Goal: Task Accomplishment & Management: Manage account settings

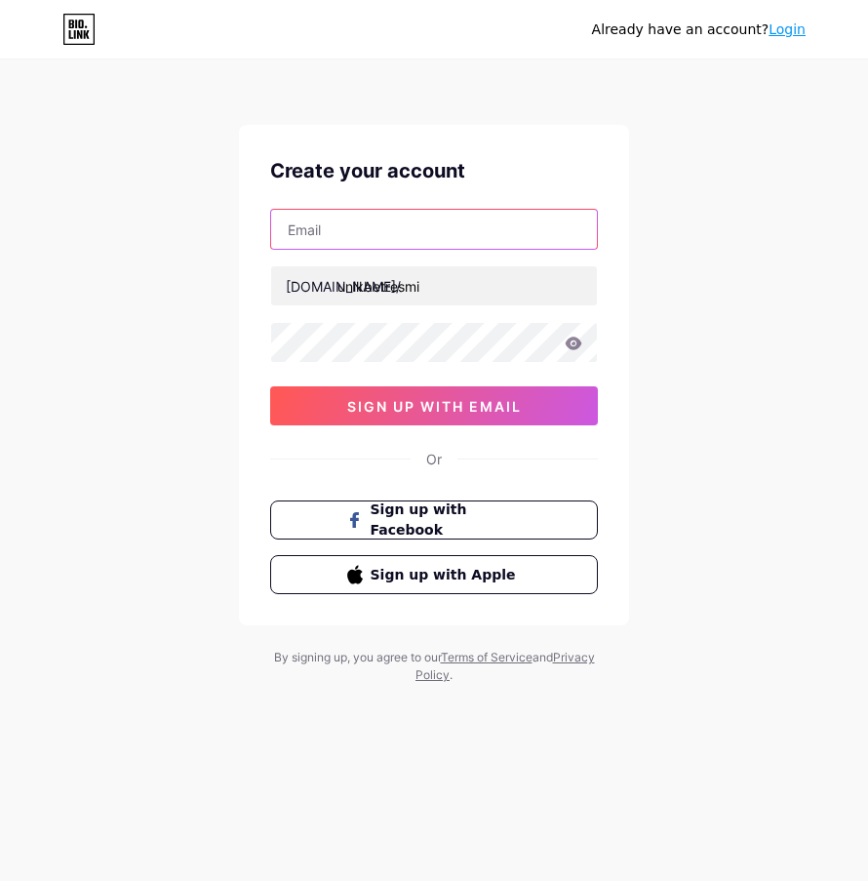
click at [376, 230] on input "text" at bounding box center [434, 229] width 326 height 39
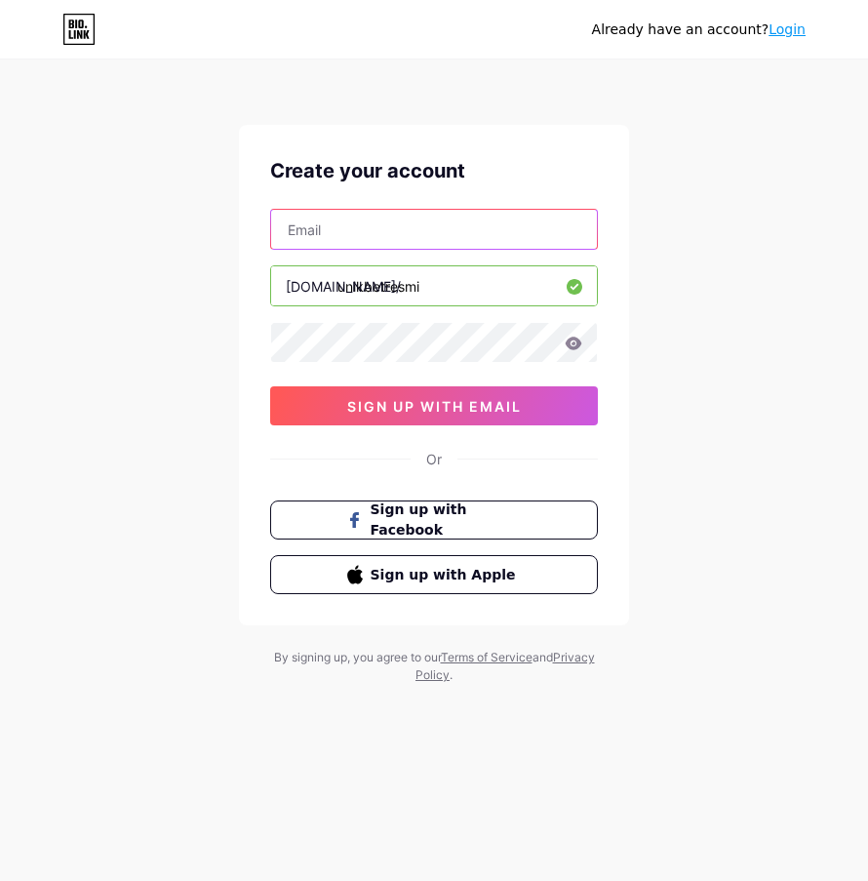
type input "[EMAIL_ADDRESS][DOMAIN_NAME]"
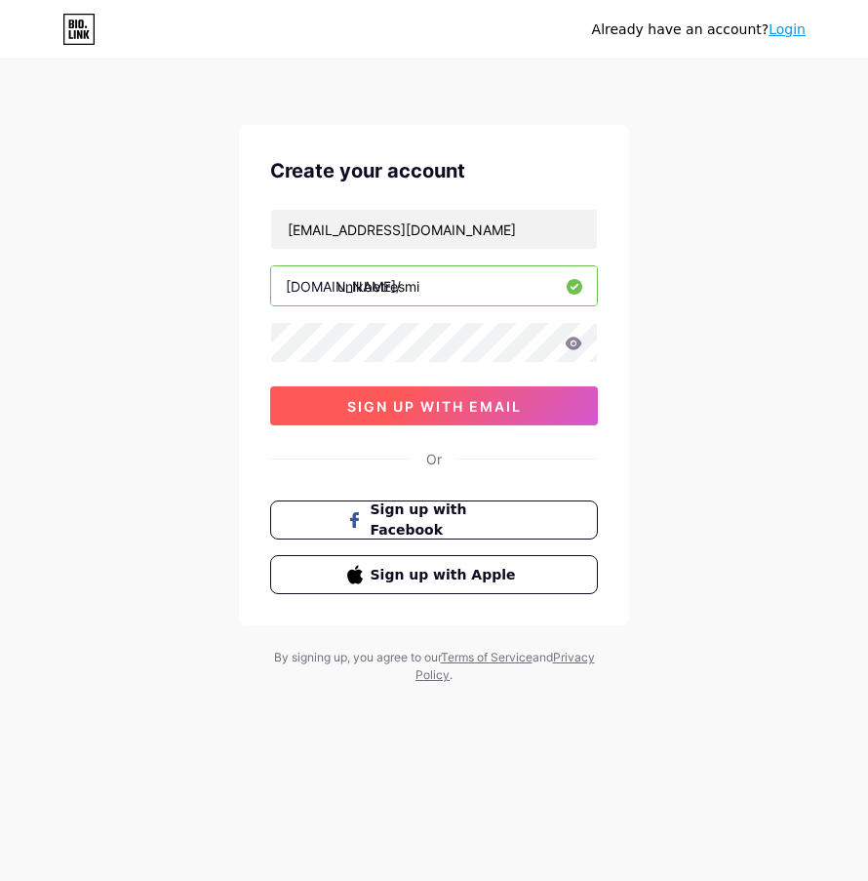
click at [421, 415] on button "sign up with email" at bounding box center [434, 405] width 328 height 39
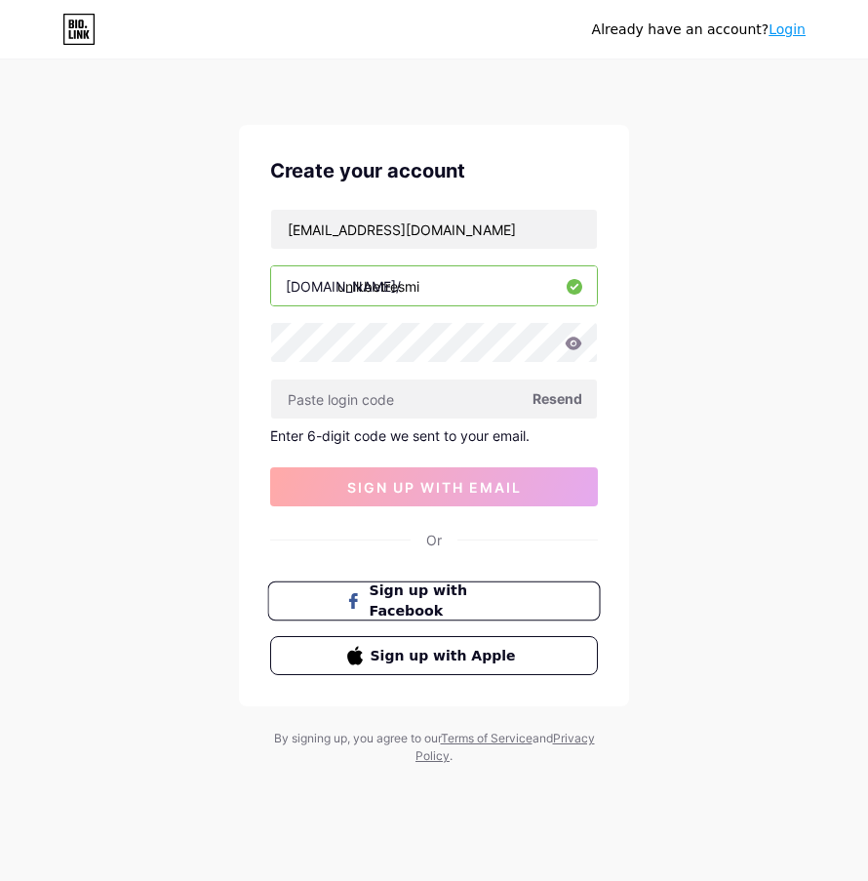
click at [431, 595] on span "Sign up with Facebook" at bounding box center [446, 601] width 153 height 42
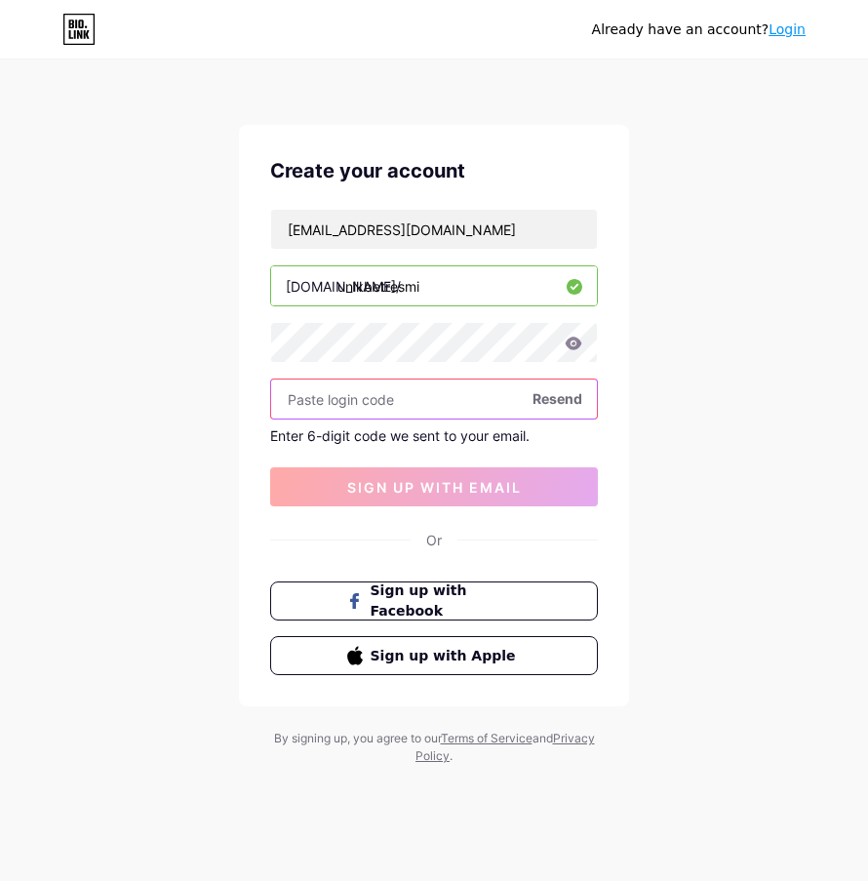
click at [345, 400] on input "text" at bounding box center [434, 398] width 326 height 39
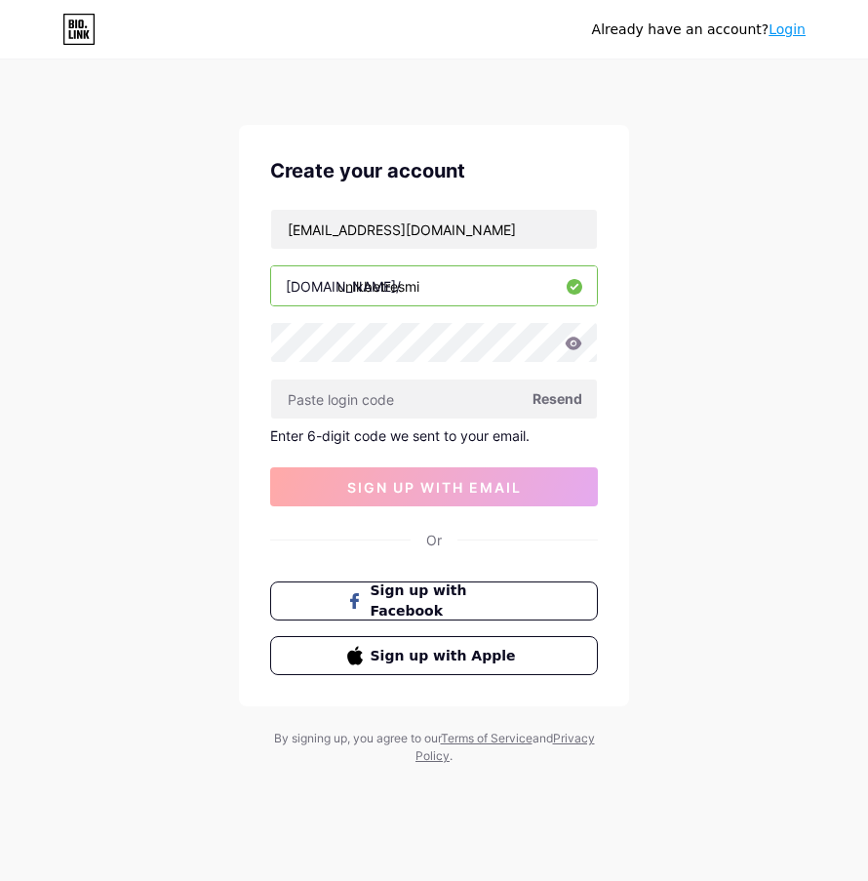
click at [450, 435] on div "Enter 6-digit code we sent to your email." at bounding box center [434, 435] width 328 height 17
click at [504, 433] on div "Enter 6-digit code we sent to your email." at bounding box center [434, 435] width 328 height 17
click at [790, 33] on link "Login" at bounding box center [787, 29] width 37 height 16
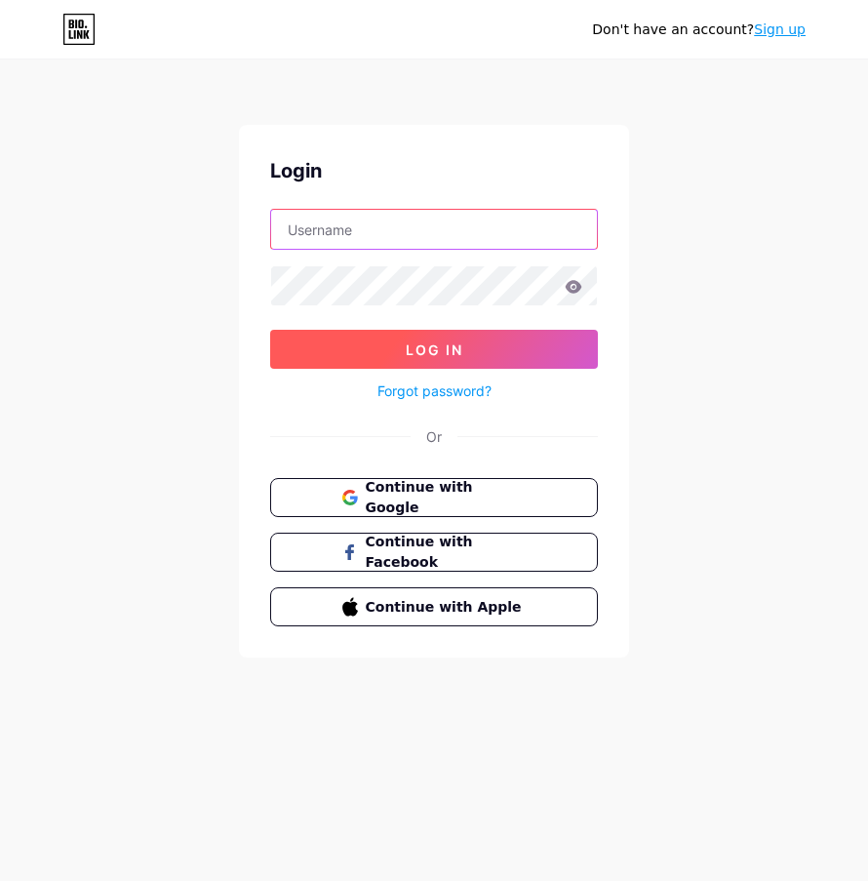
type input "[EMAIL_ADDRESS][DOMAIN_NAME]"
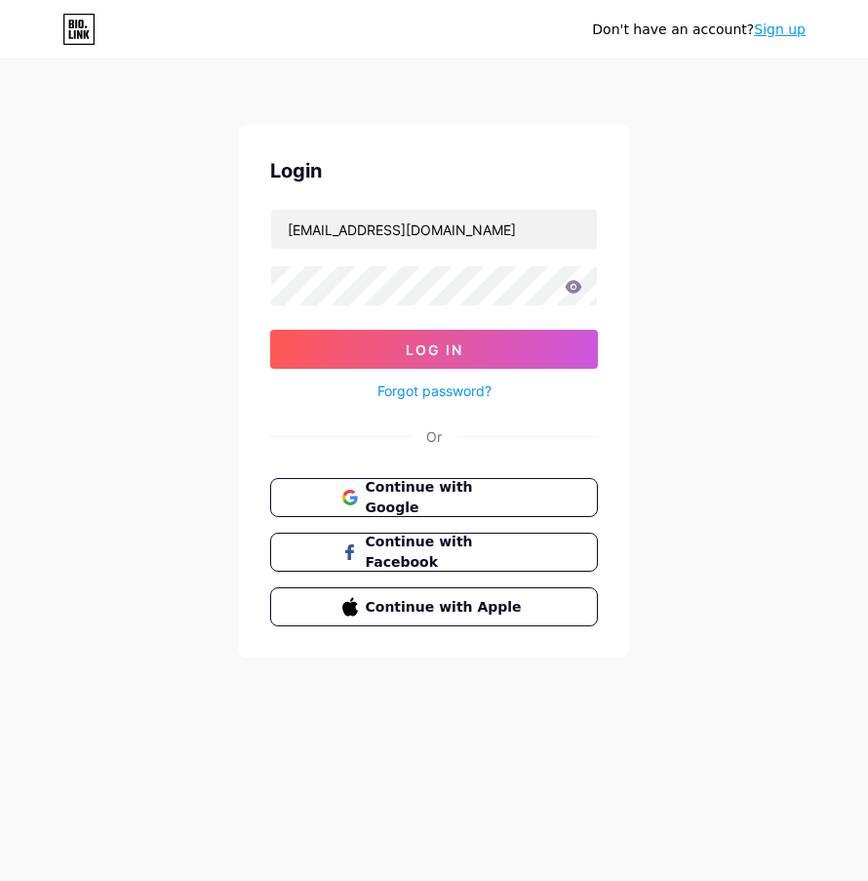
click at [406, 370] on div "Forgot password?" at bounding box center [434, 386] width 328 height 34
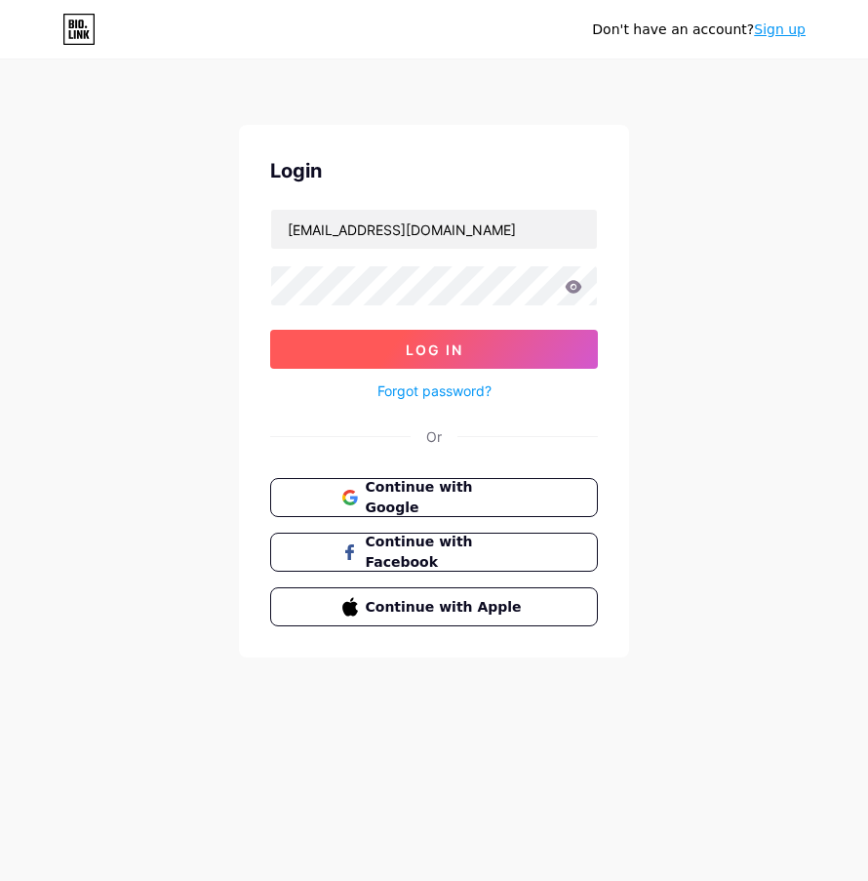
click at [426, 348] on span "Log In" at bounding box center [435, 349] width 58 height 17
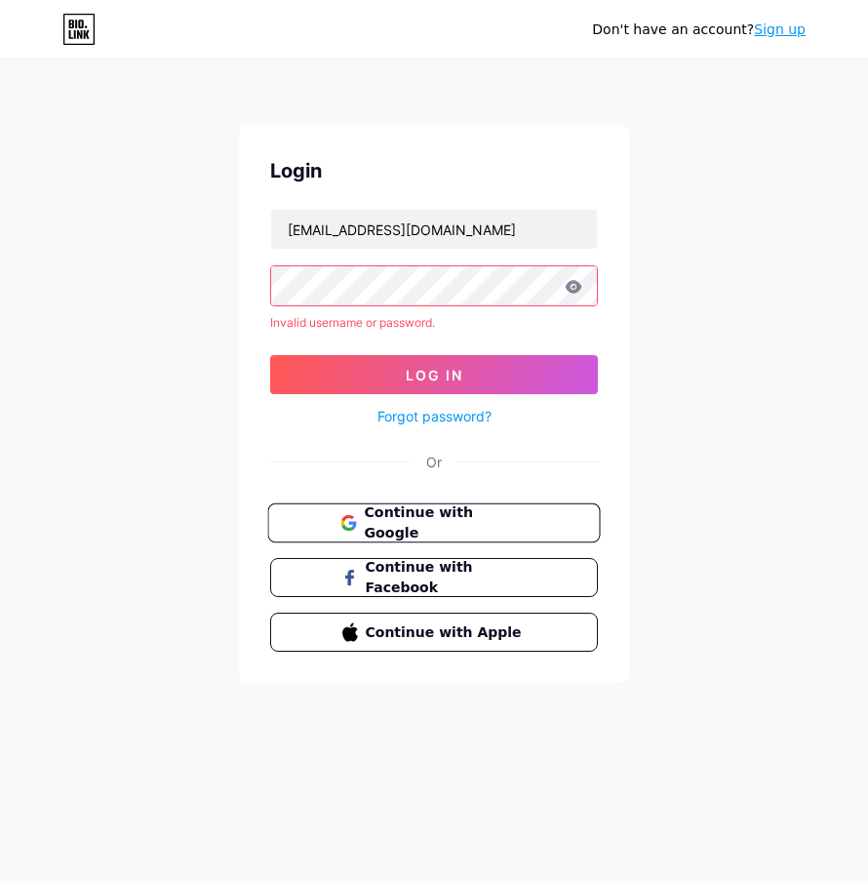
click at [448, 512] on span "Continue with Google" at bounding box center [445, 523] width 163 height 42
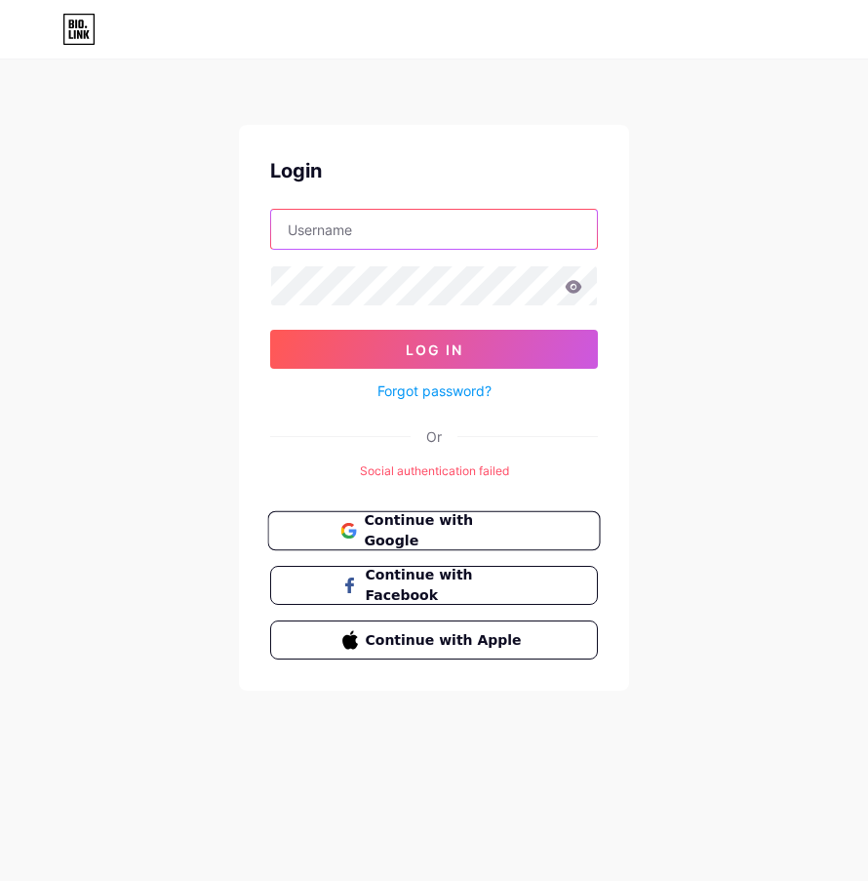
type input "[EMAIL_ADDRESS][DOMAIN_NAME]"
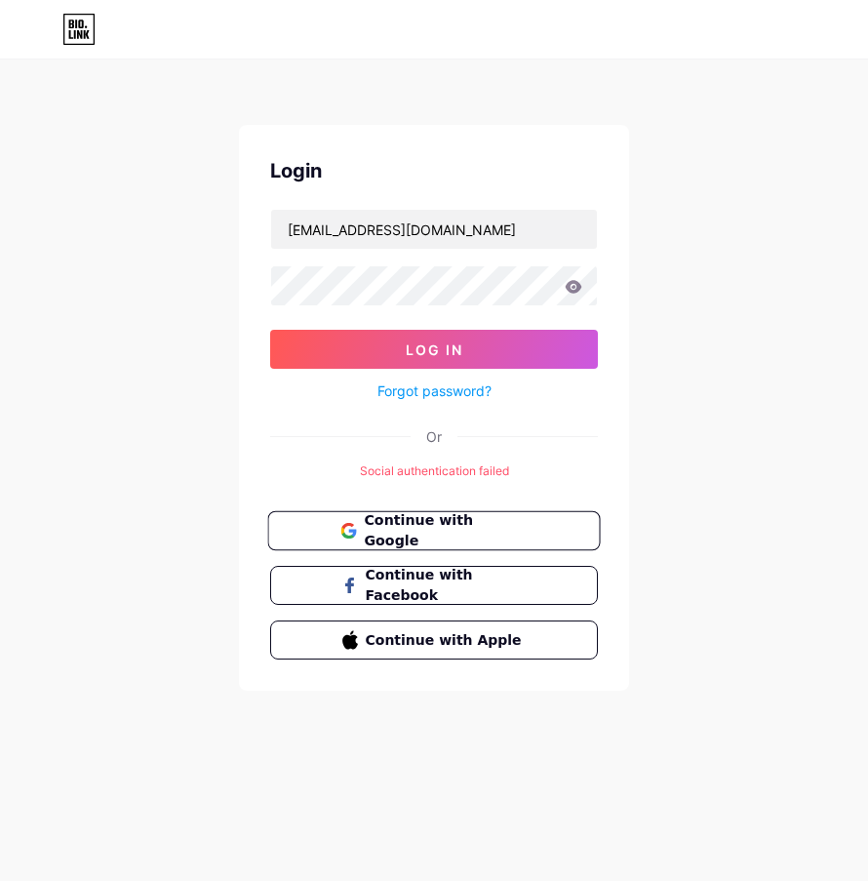
click at [444, 532] on span "Continue with Google" at bounding box center [445, 531] width 163 height 42
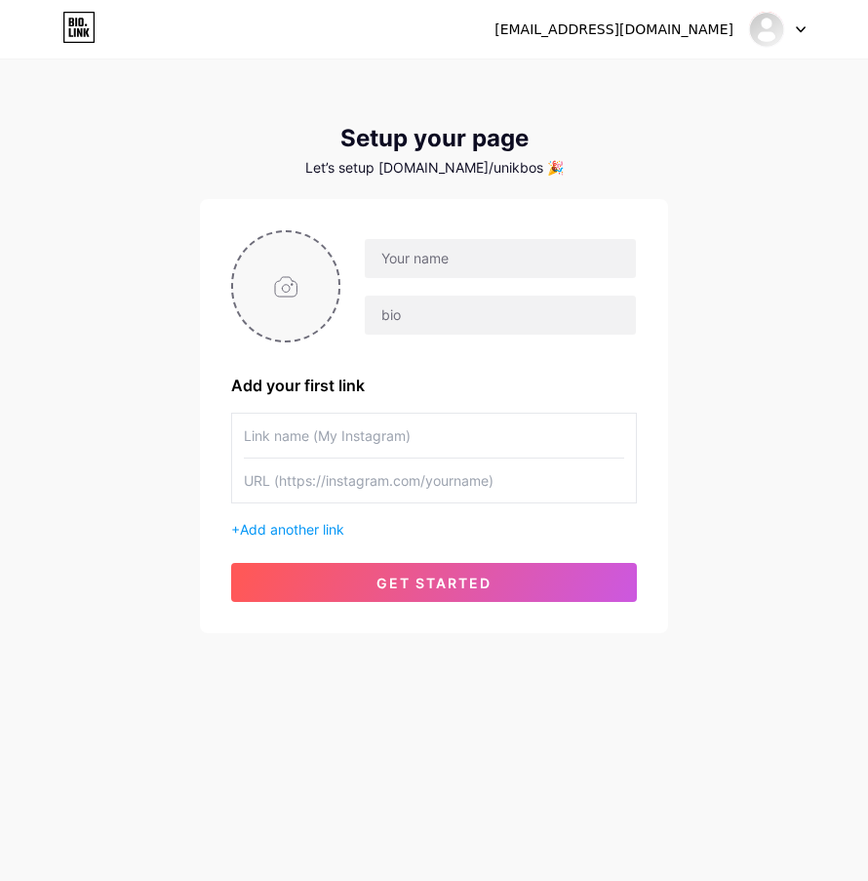
click at [292, 278] on input "file" at bounding box center [285, 286] width 105 height 108
type input "C:\fakepath\7a204f1cd3eae36be92f238dda921515 (1) (1) (1).png"
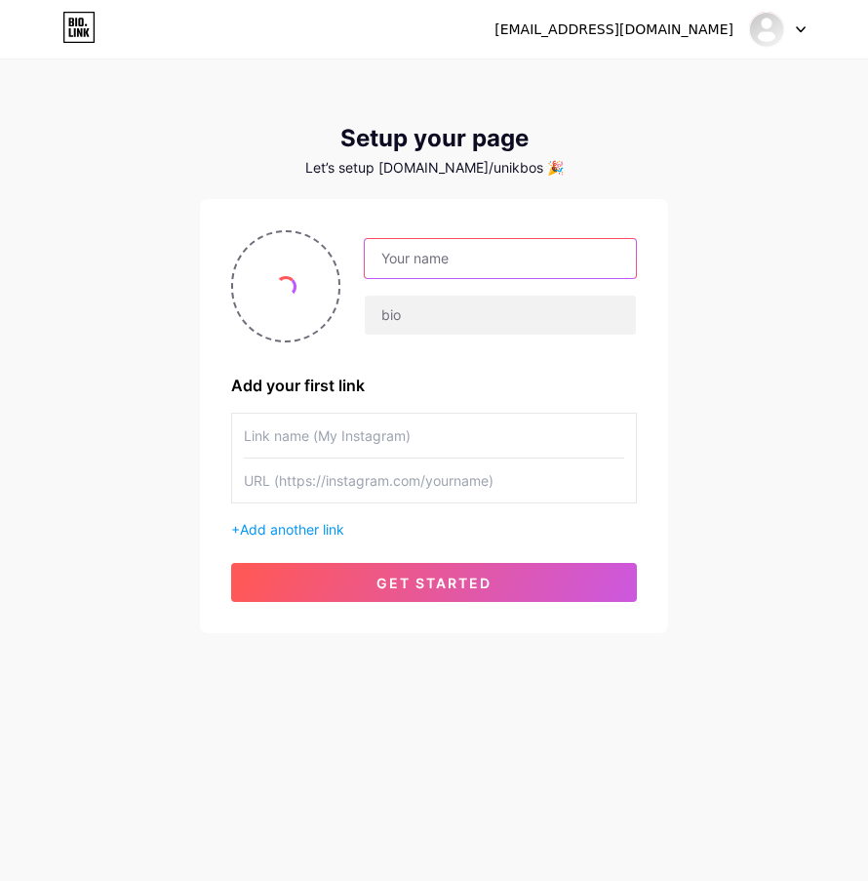
click at [470, 256] on input "text" at bounding box center [500, 258] width 271 height 39
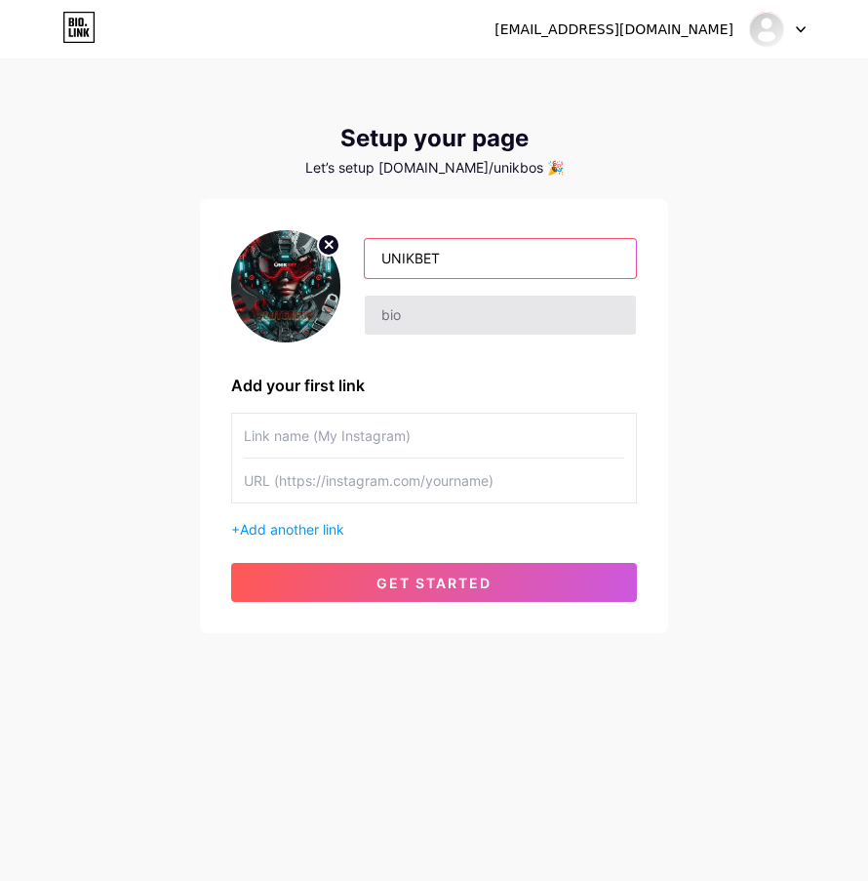
type input "UNIKBET"
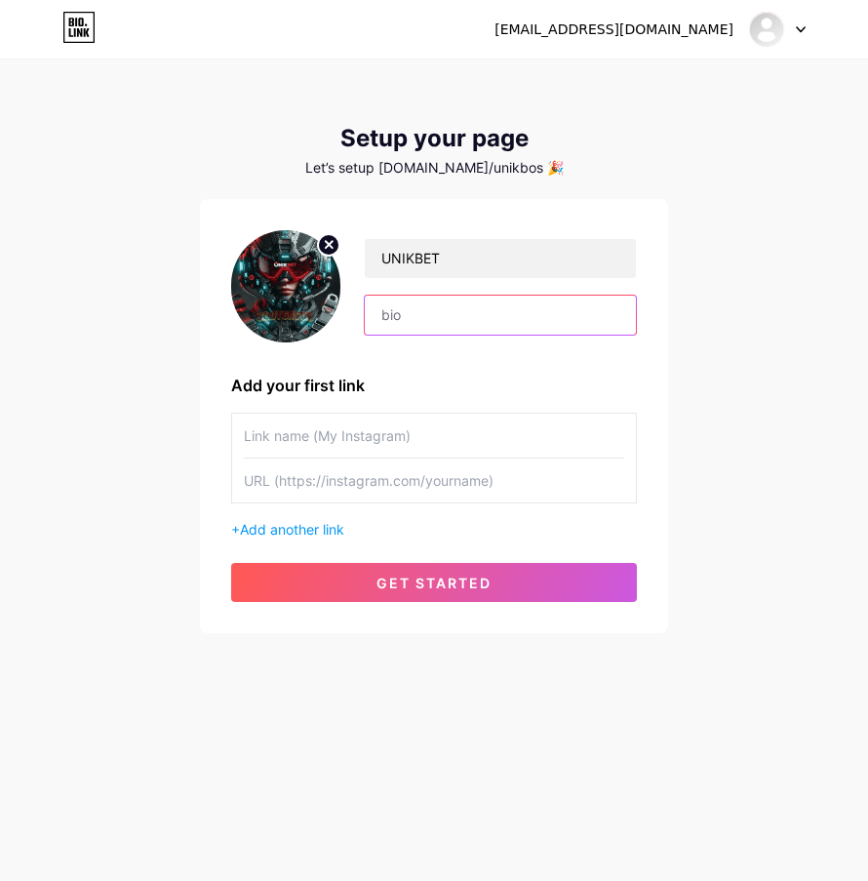
click at [444, 296] on input "text" at bounding box center [500, 315] width 271 height 39
paste input "UNIKBET: Situs Game Online Terpercaya 2025"
type input "UNIKBET: Situs Game Online Terpercaya 2025"
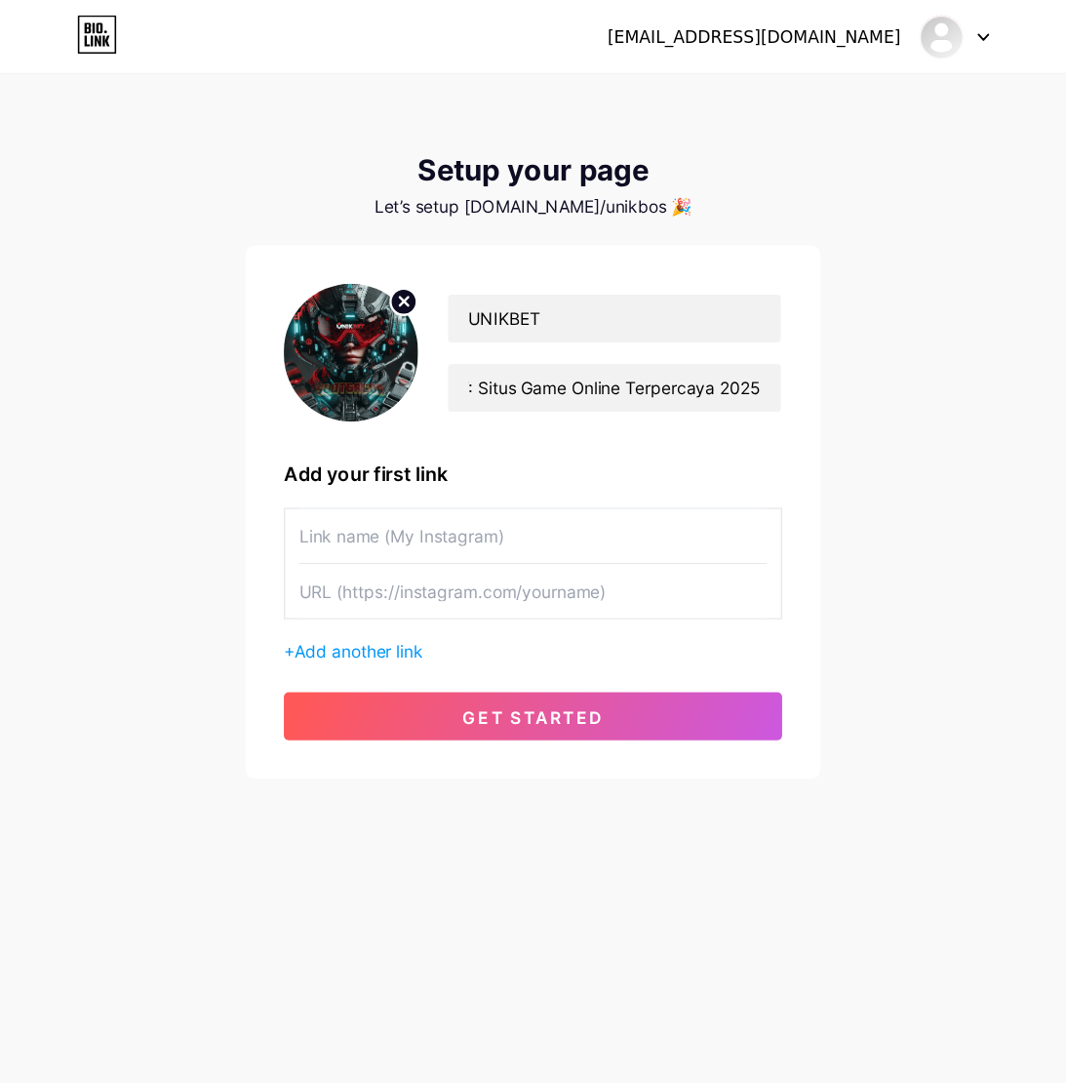
scroll to position [0, 0]
click at [394, 443] on input "text" at bounding box center [434, 436] width 380 height 44
click at [329, 531] on span "Add another link" at bounding box center [292, 529] width 104 height 17
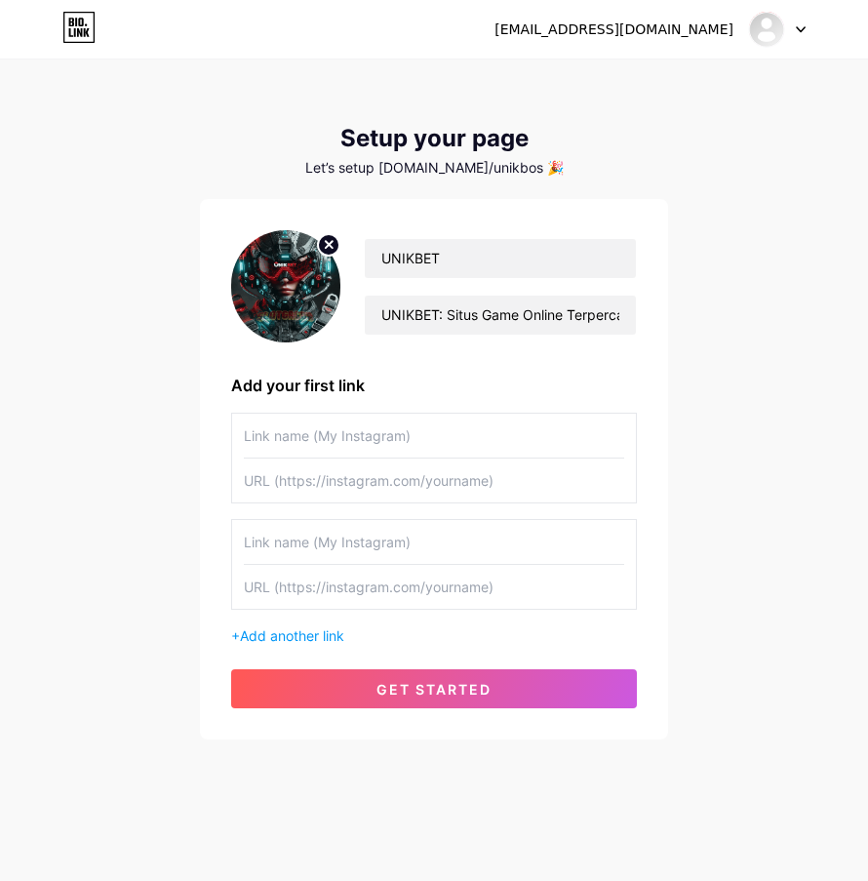
click at [380, 543] on input "text" at bounding box center [434, 542] width 380 height 44
click at [358, 435] on input "text" at bounding box center [434, 436] width 380 height 44
type input "UNIKBET"
click at [400, 480] on input "text" at bounding box center [434, 480] width 380 height 44
paste input "https://www.rmhc-car.com/"
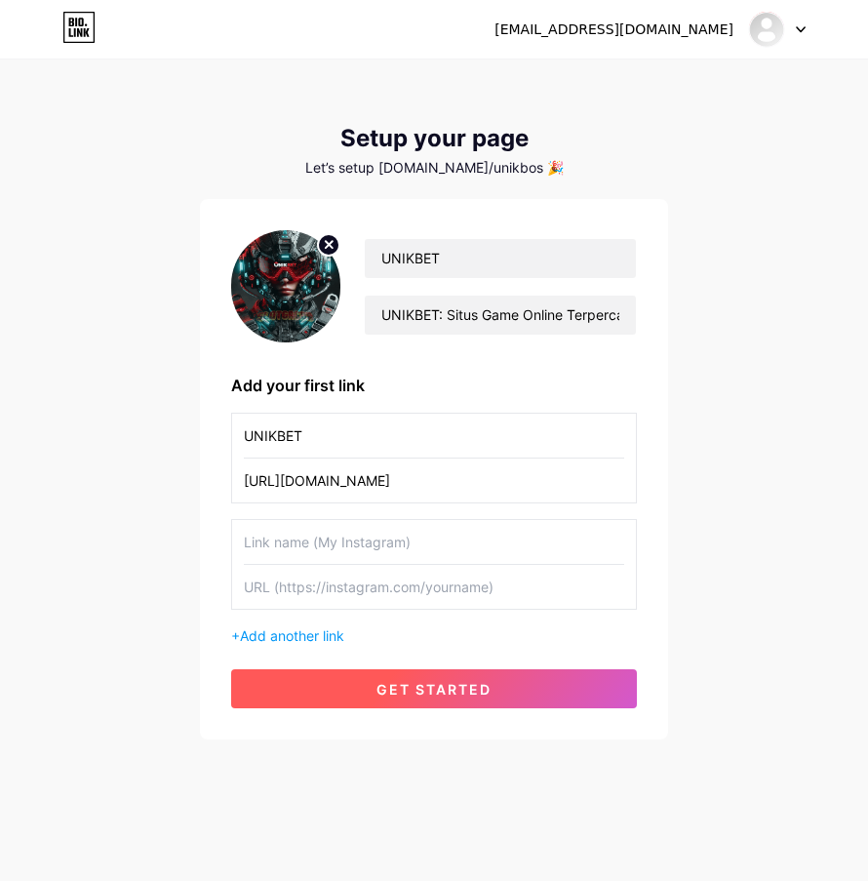
type input "https://www.rmhc-car.com/"
click at [426, 681] on span "get started" at bounding box center [434, 689] width 115 height 17
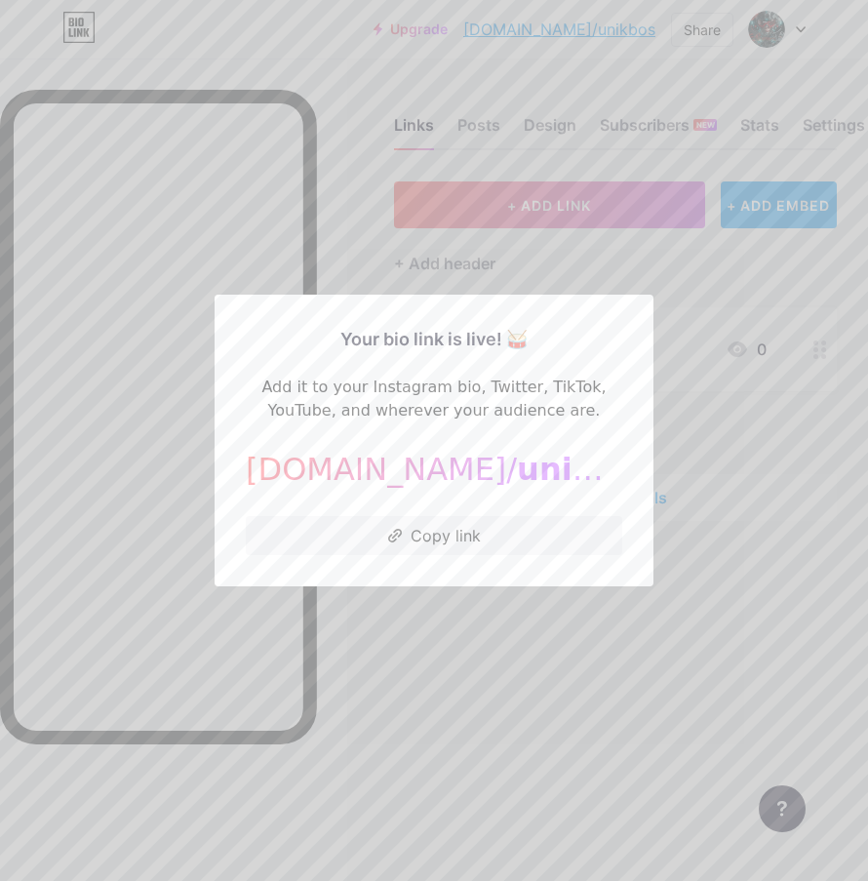
click at [344, 203] on div at bounding box center [434, 440] width 868 height 881
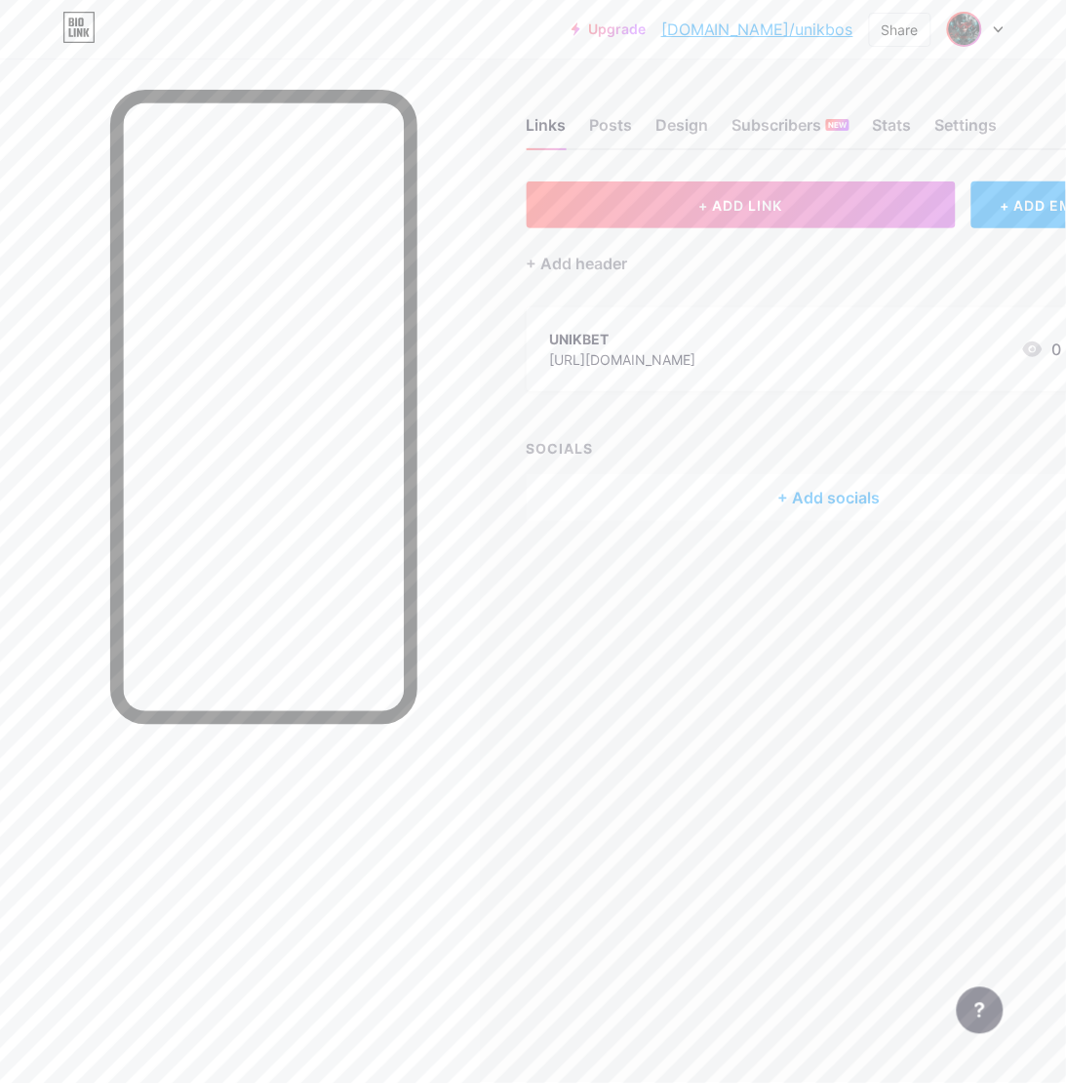
click at [867, 37] on img at bounding box center [964, 29] width 31 height 31
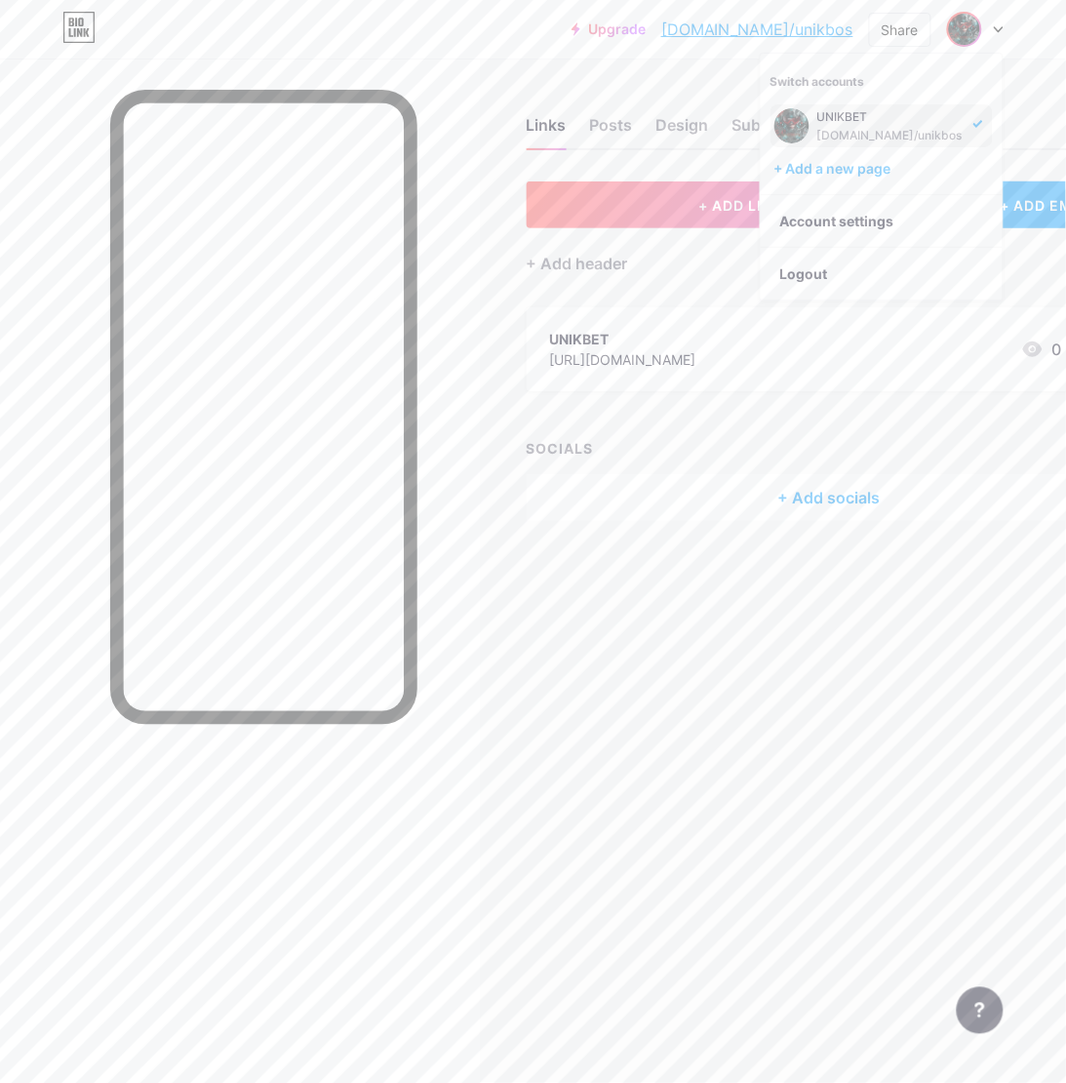
click at [753, 339] on div "UNIKBET https://www.rmhc-car.com/ 0" at bounding box center [806, 349] width 512 height 45
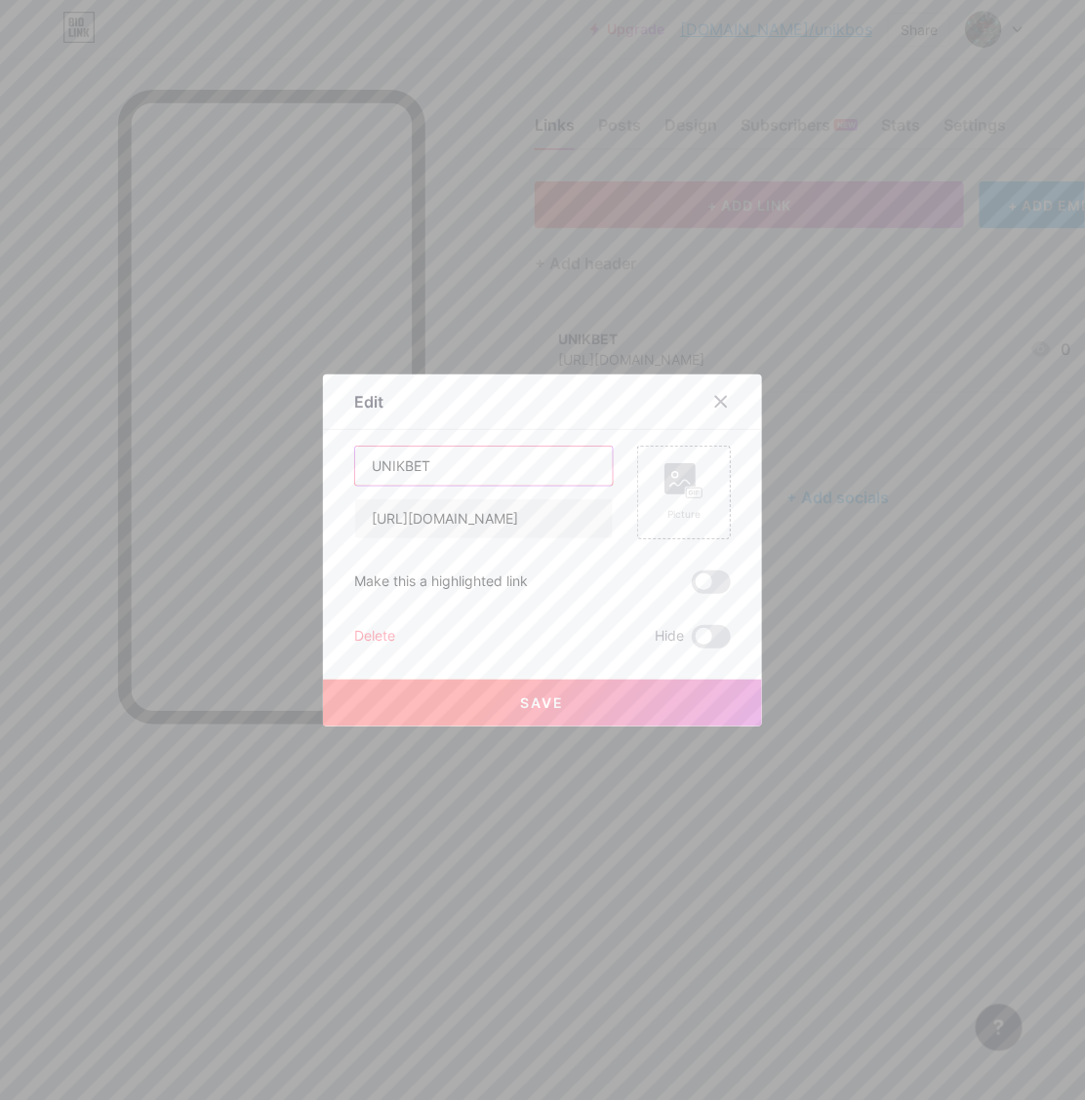
drag, startPoint x: 441, startPoint y: 465, endPoint x: 244, endPoint y: 463, distance: 197.0
click at [244, 463] on div "Edit Content YouTube Play YouTube video without leaving your page. ADD Vimeo Pl…" at bounding box center [542, 550] width 1085 height 1100
type input "LINK ALTERNATIF"
click at [717, 489] on div "Picture" at bounding box center [684, 493] width 94 height 94
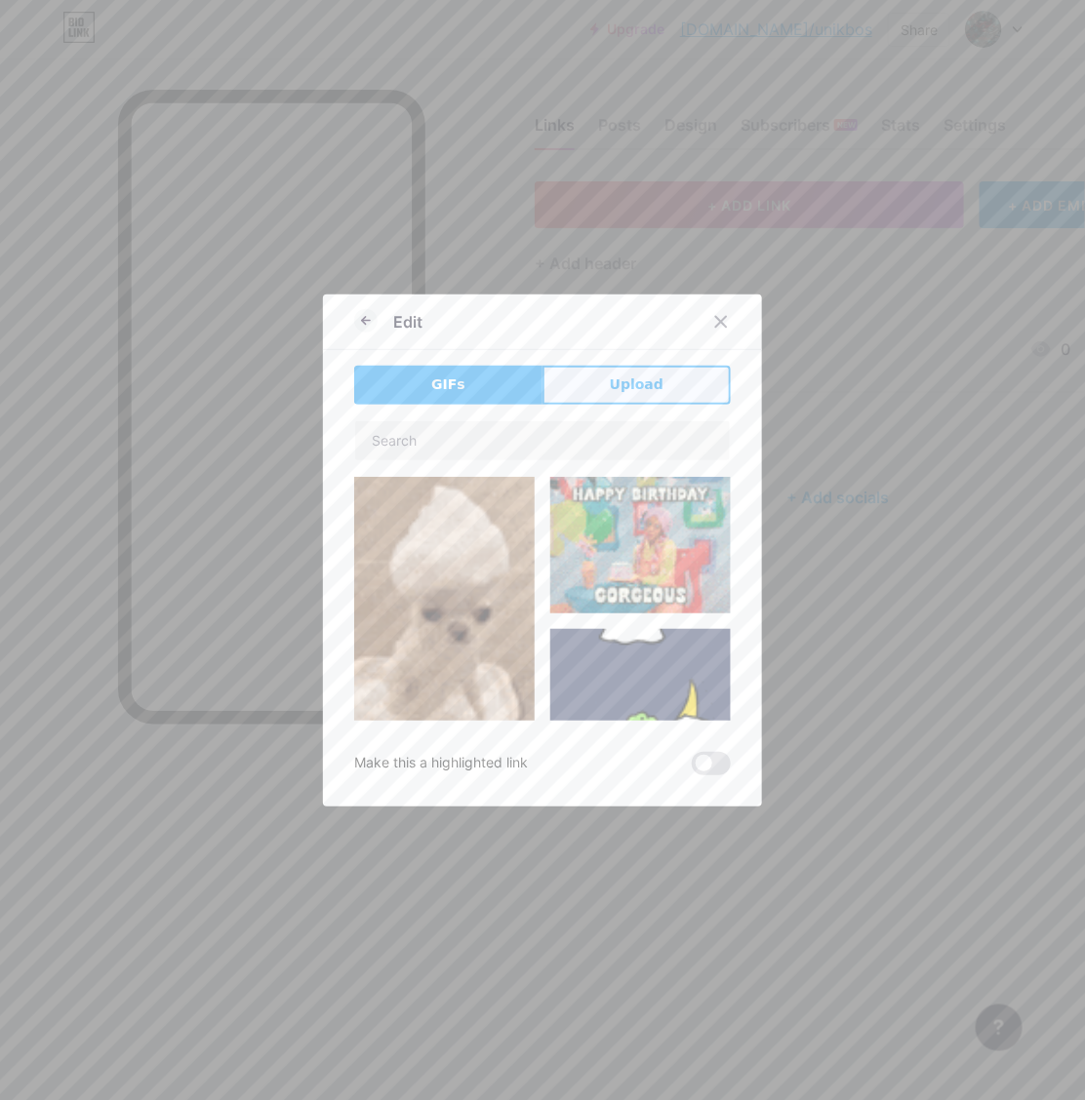
click at [624, 393] on span "Upload" at bounding box center [637, 385] width 54 height 20
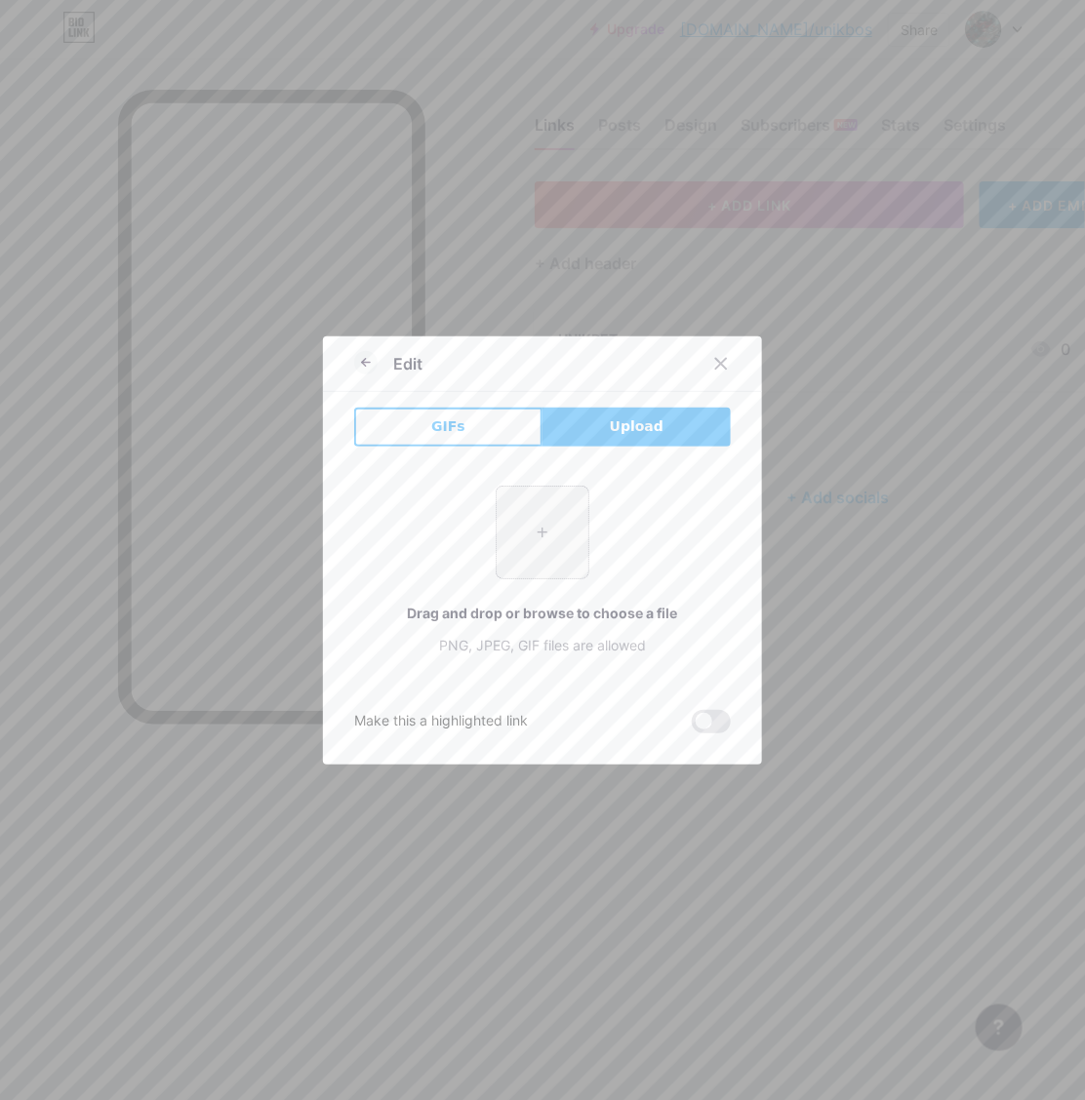
click at [522, 532] on input "file" at bounding box center [542, 533] width 92 height 92
type input "C:\fakepath\613dfb57a8559b7ffdde3195b9faab1a (1) (1) (1).png"
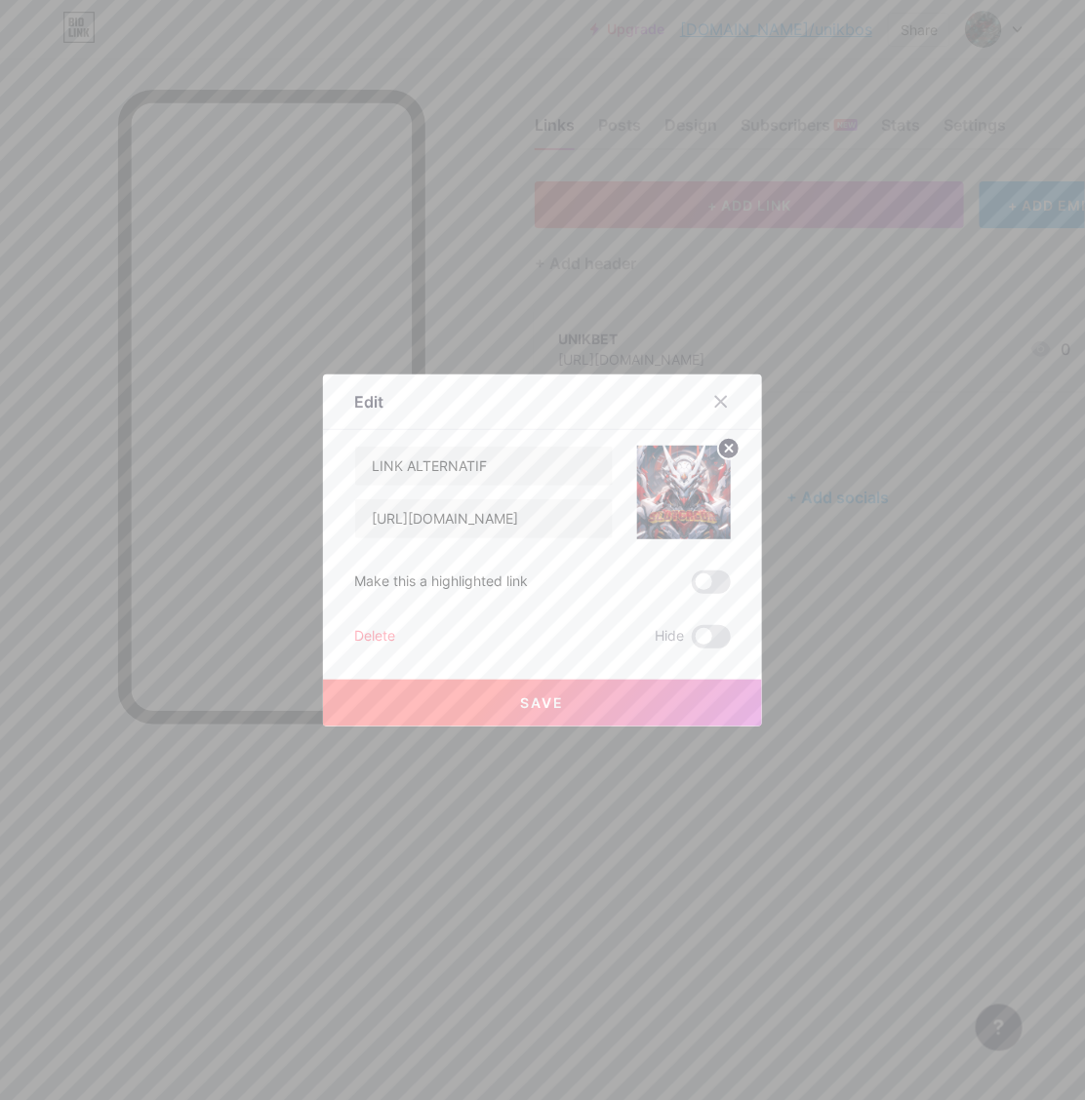
click at [529, 699] on span "Save" at bounding box center [543, 703] width 44 height 17
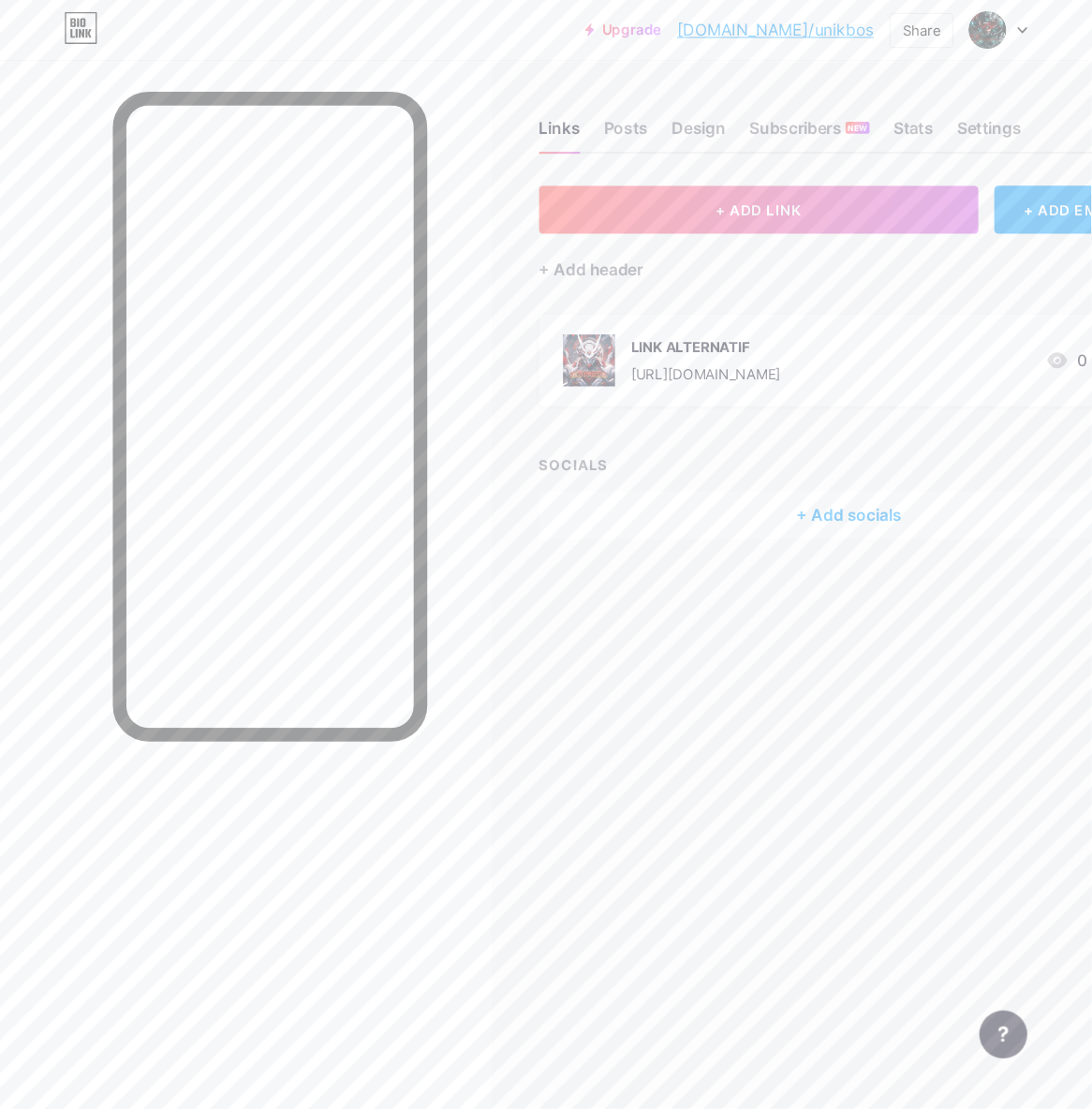
scroll to position [17, 0]
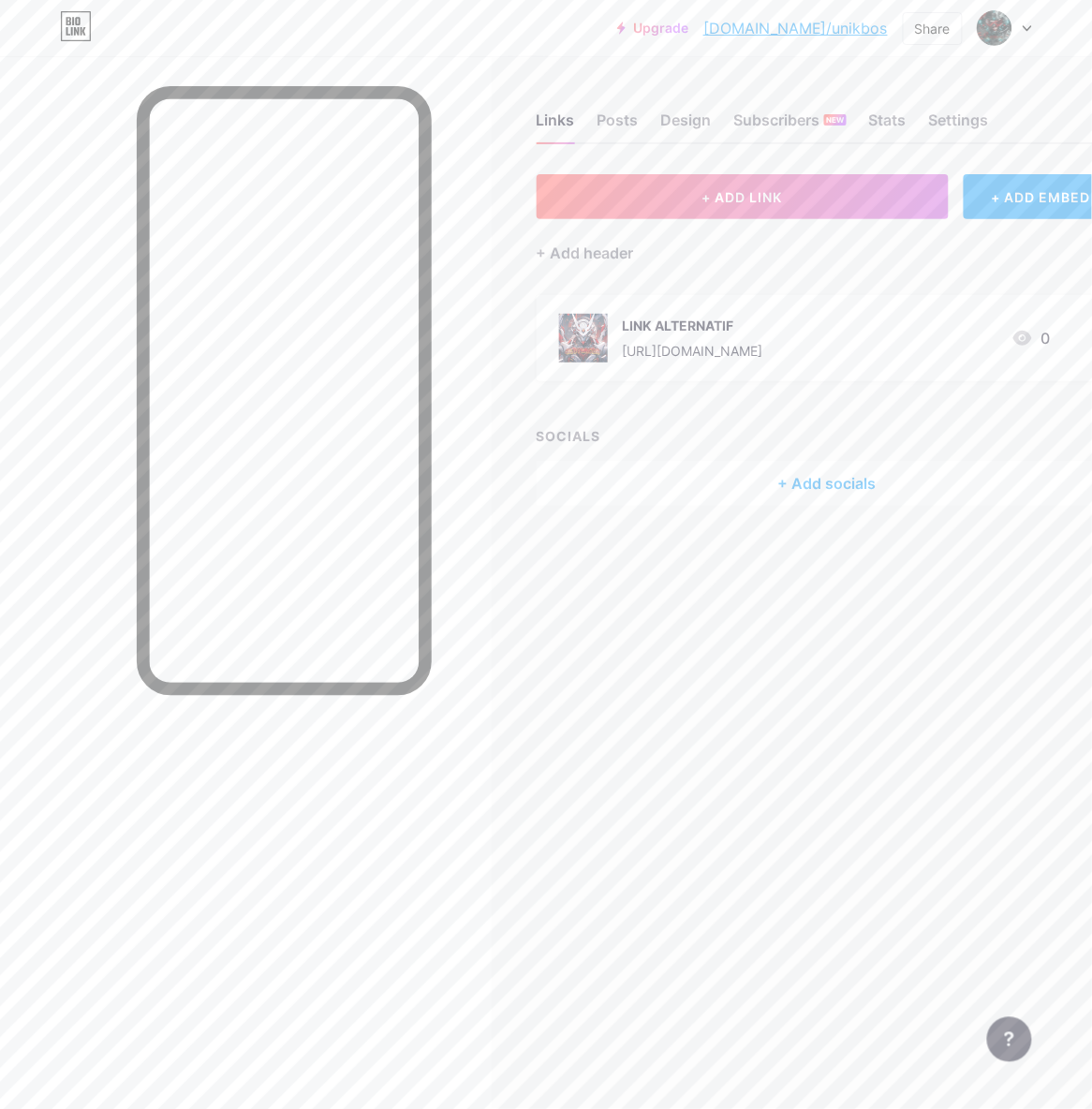
click at [826, 461] on div "+ Add socials" at bounding box center [828, 483] width 582 height 45
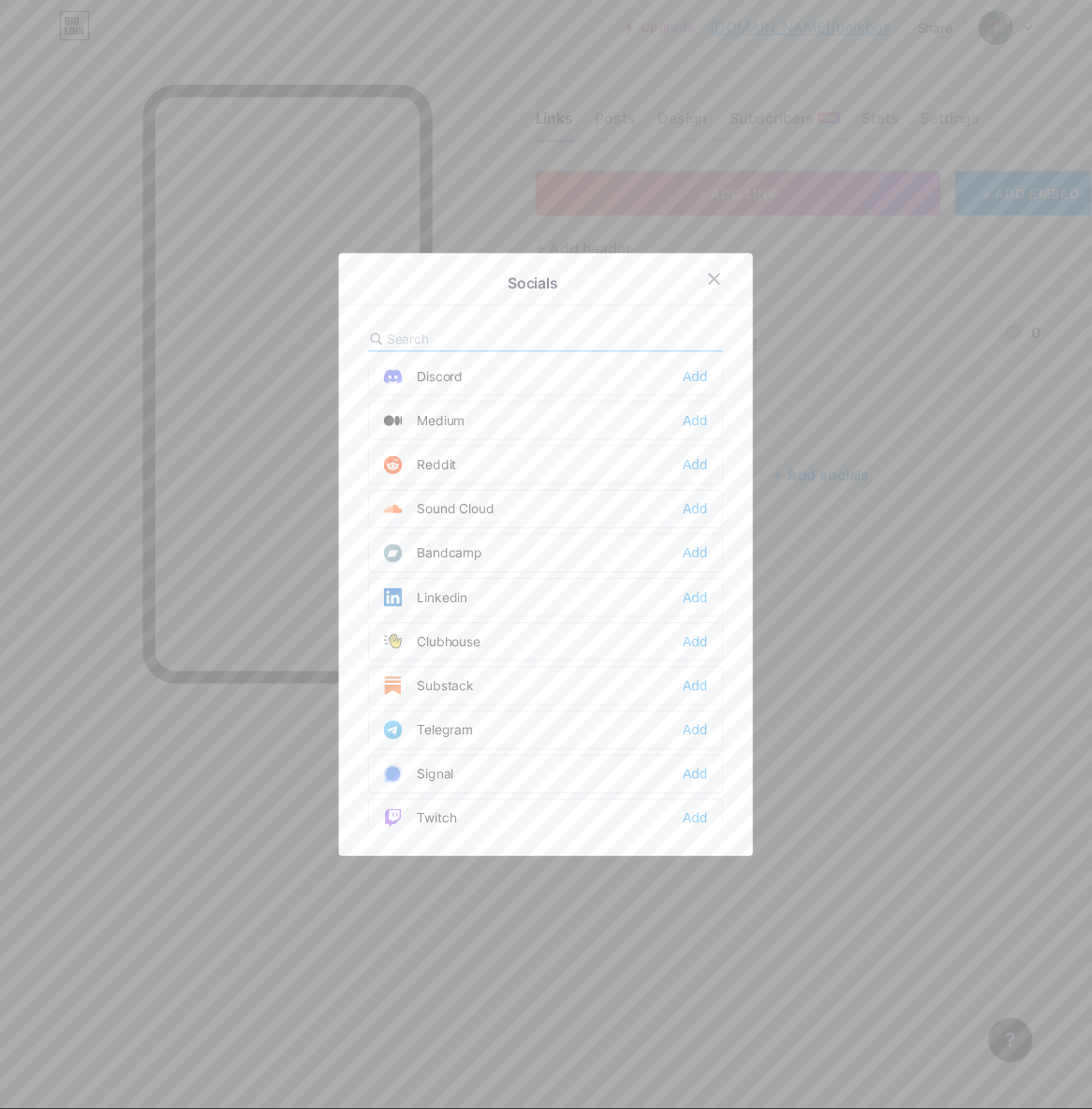
scroll to position [262, 0]
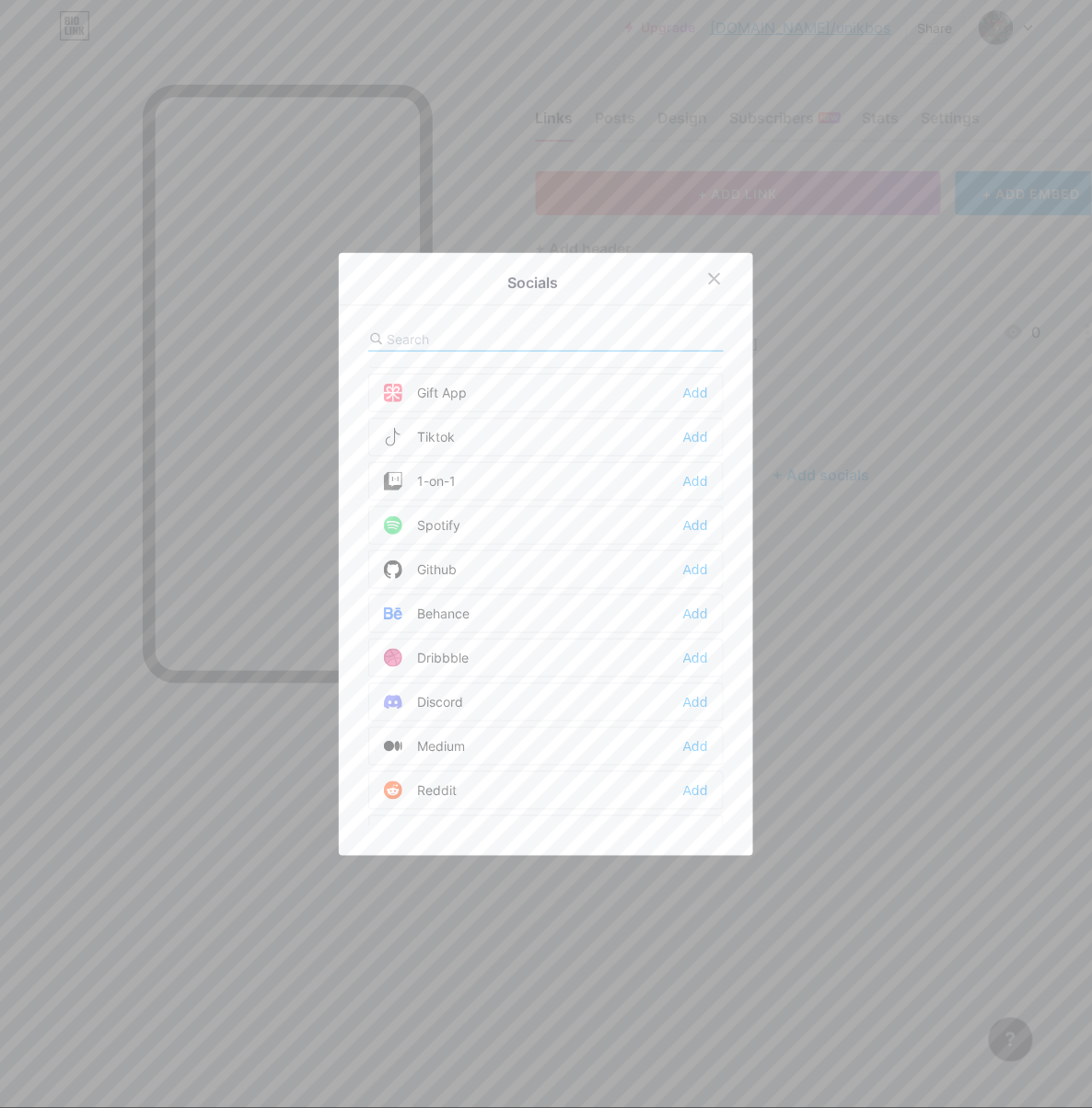
click at [818, 416] on div at bounding box center [546, 554] width 1092 height 1108
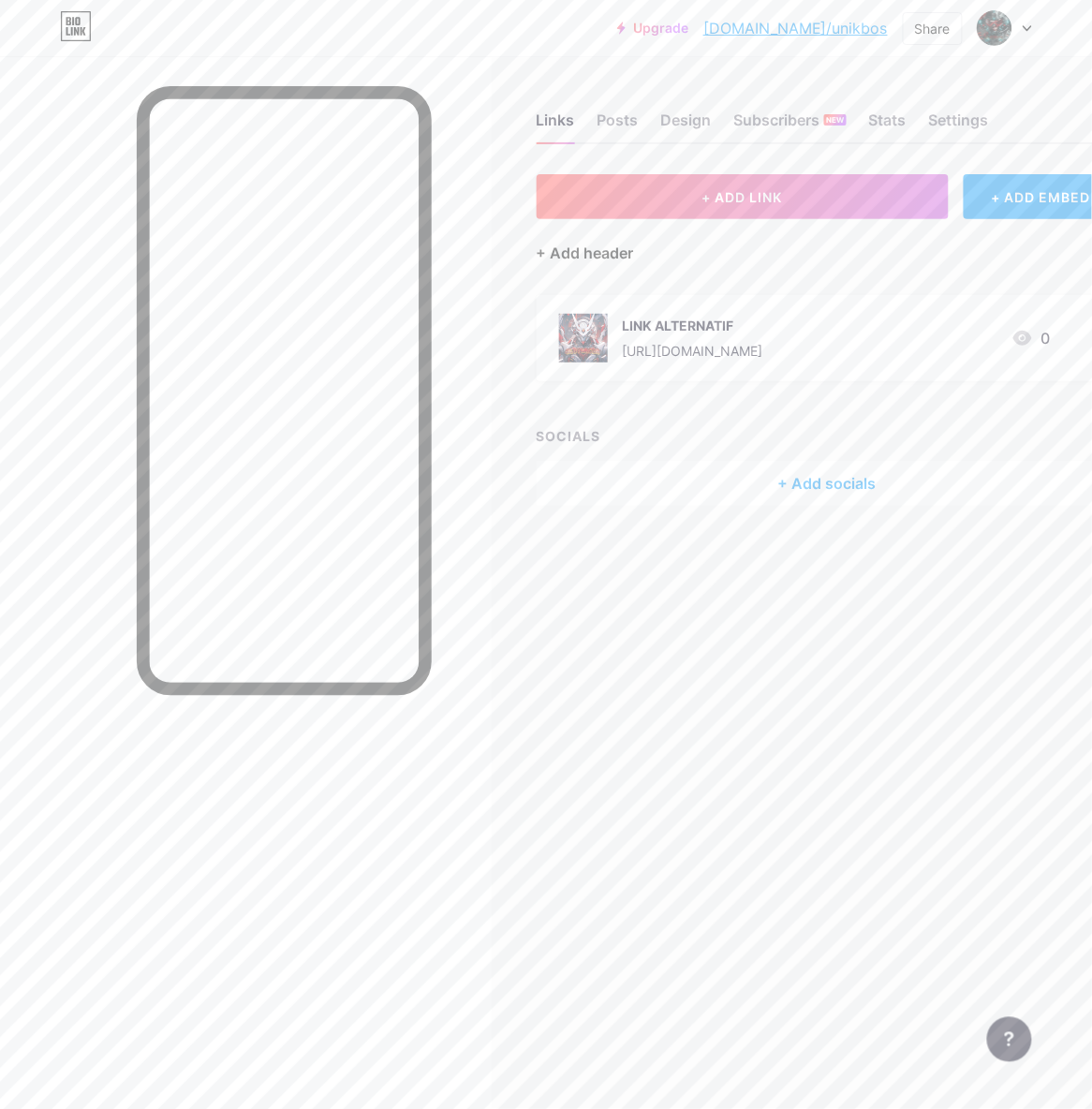
click at [570, 251] on div "+ Add header" at bounding box center [585, 253] width 97 height 22
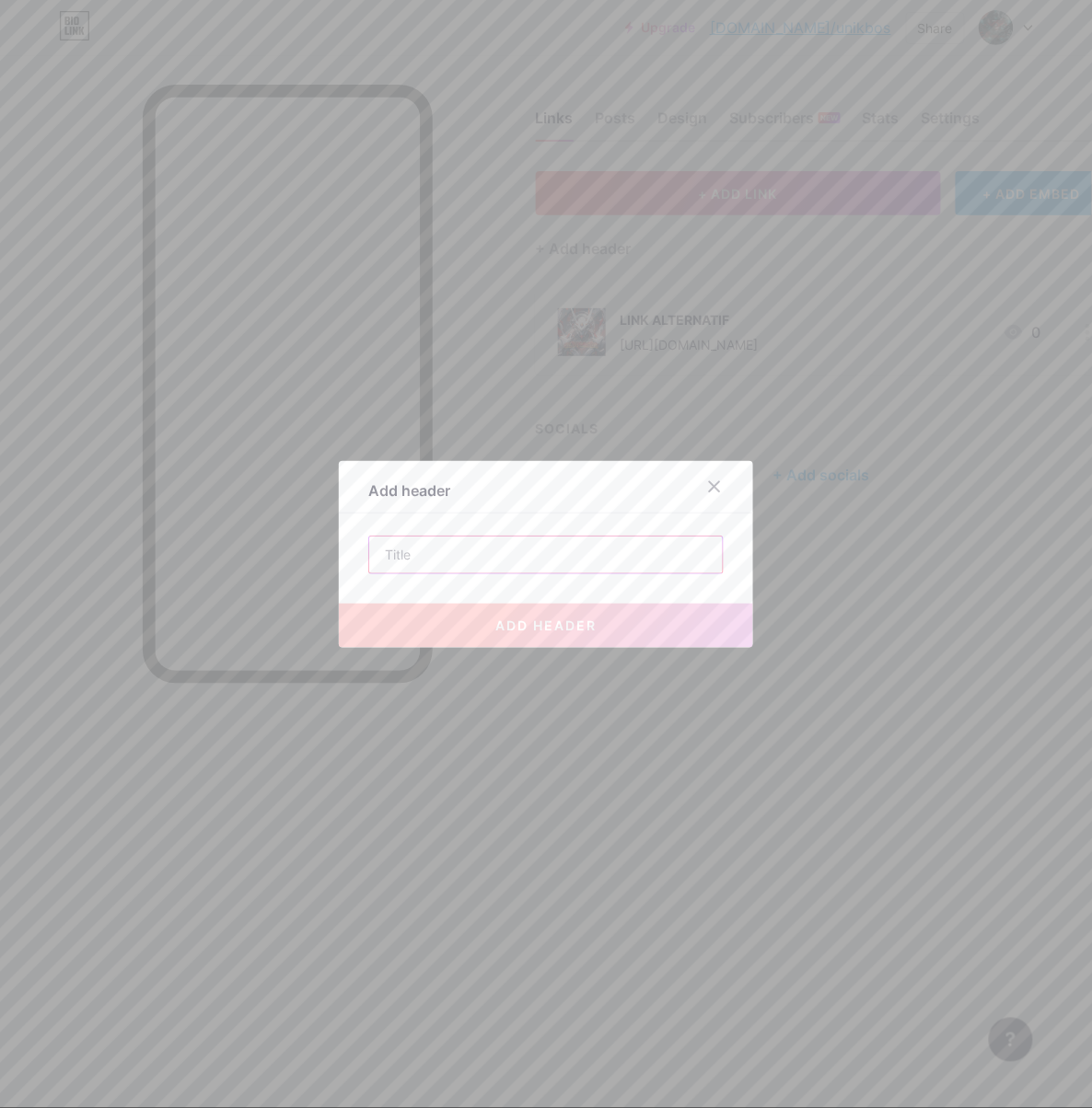
click at [496, 560] on input "text" at bounding box center [546, 555] width 354 height 37
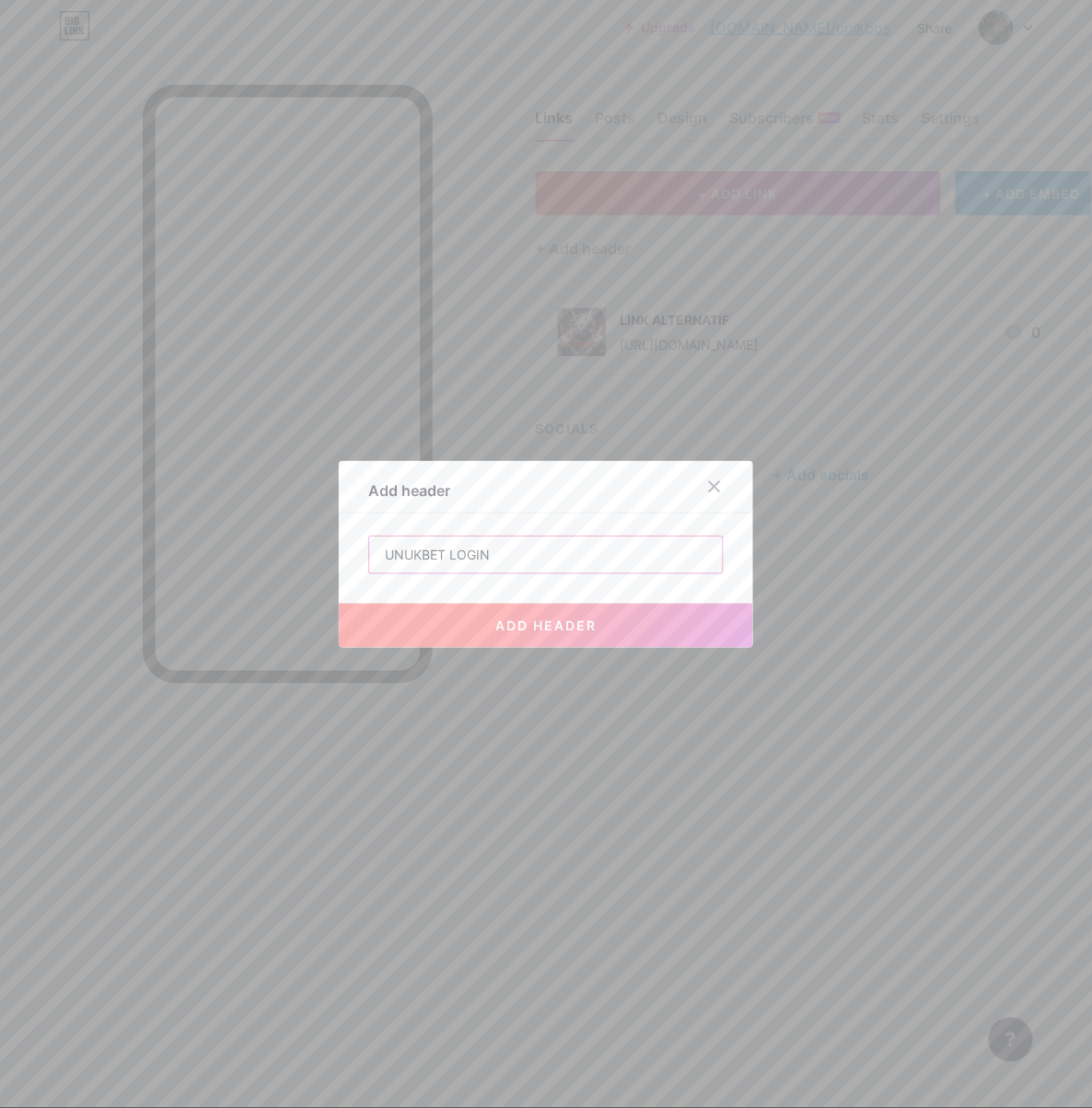
click at [411, 545] on input "UNUKBET LOGIN" at bounding box center [546, 555] width 354 height 37
type input "UNIKBET LOGIN"
click at [515, 618] on span "add header" at bounding box center [546, 626] width 101 height 16
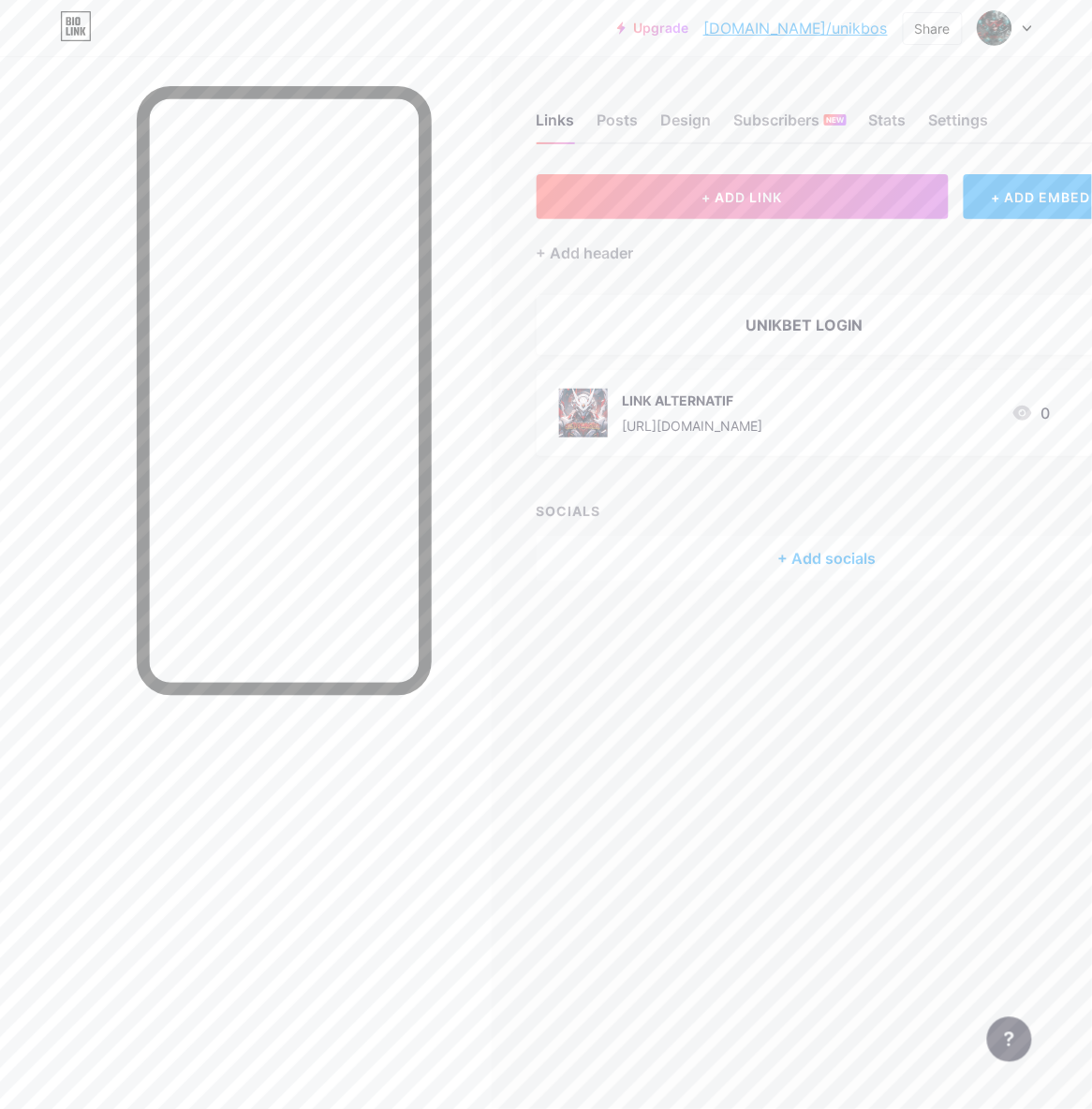
click at [833, 413] on div "LINK ALTERNATIF https://www.rmhc-car.com/ 0" at bounding box center [805, 413] width 492 height 49
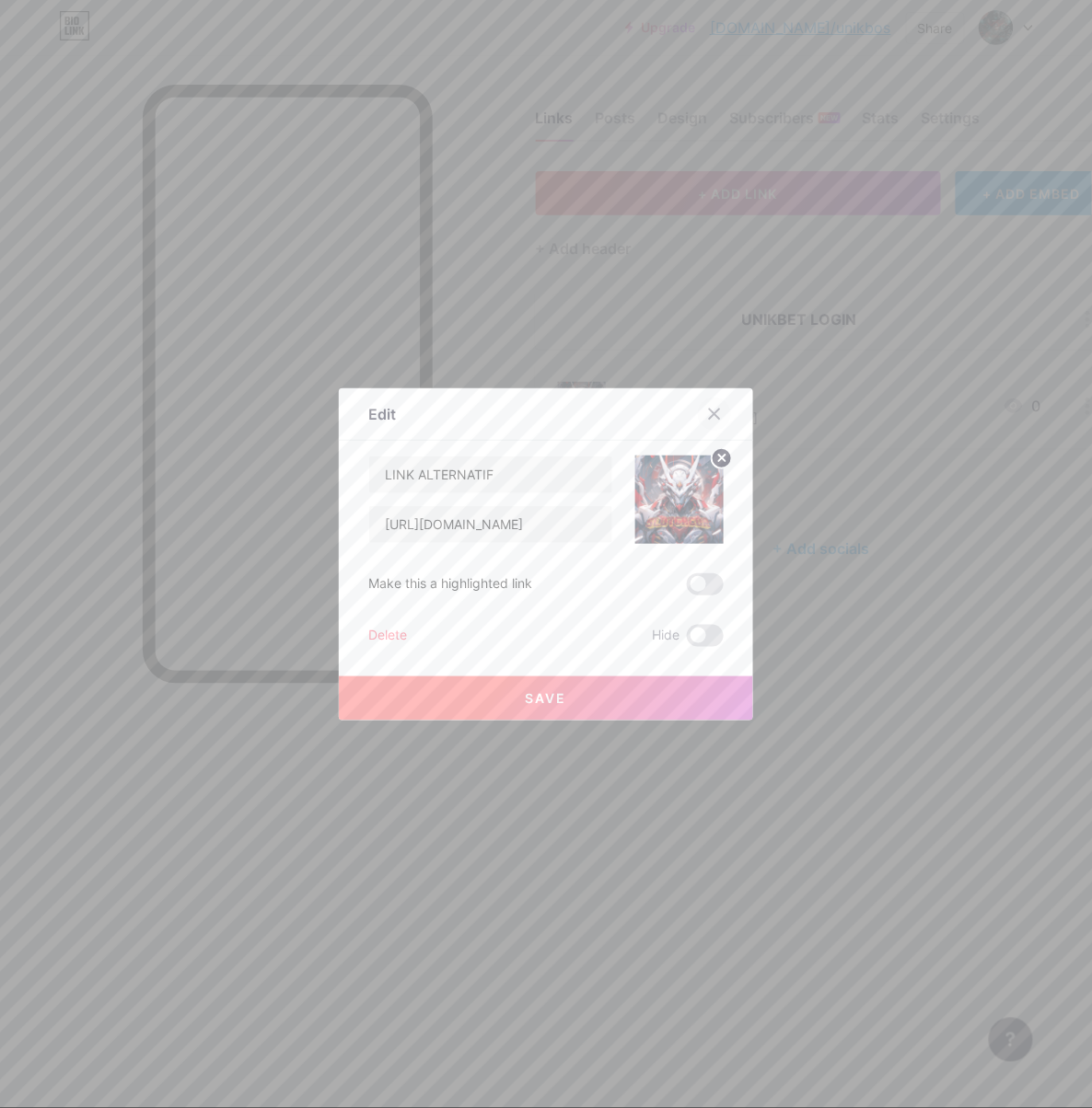
click at [709, 405] on div at bounding box center [714, 413] width 33 height 33
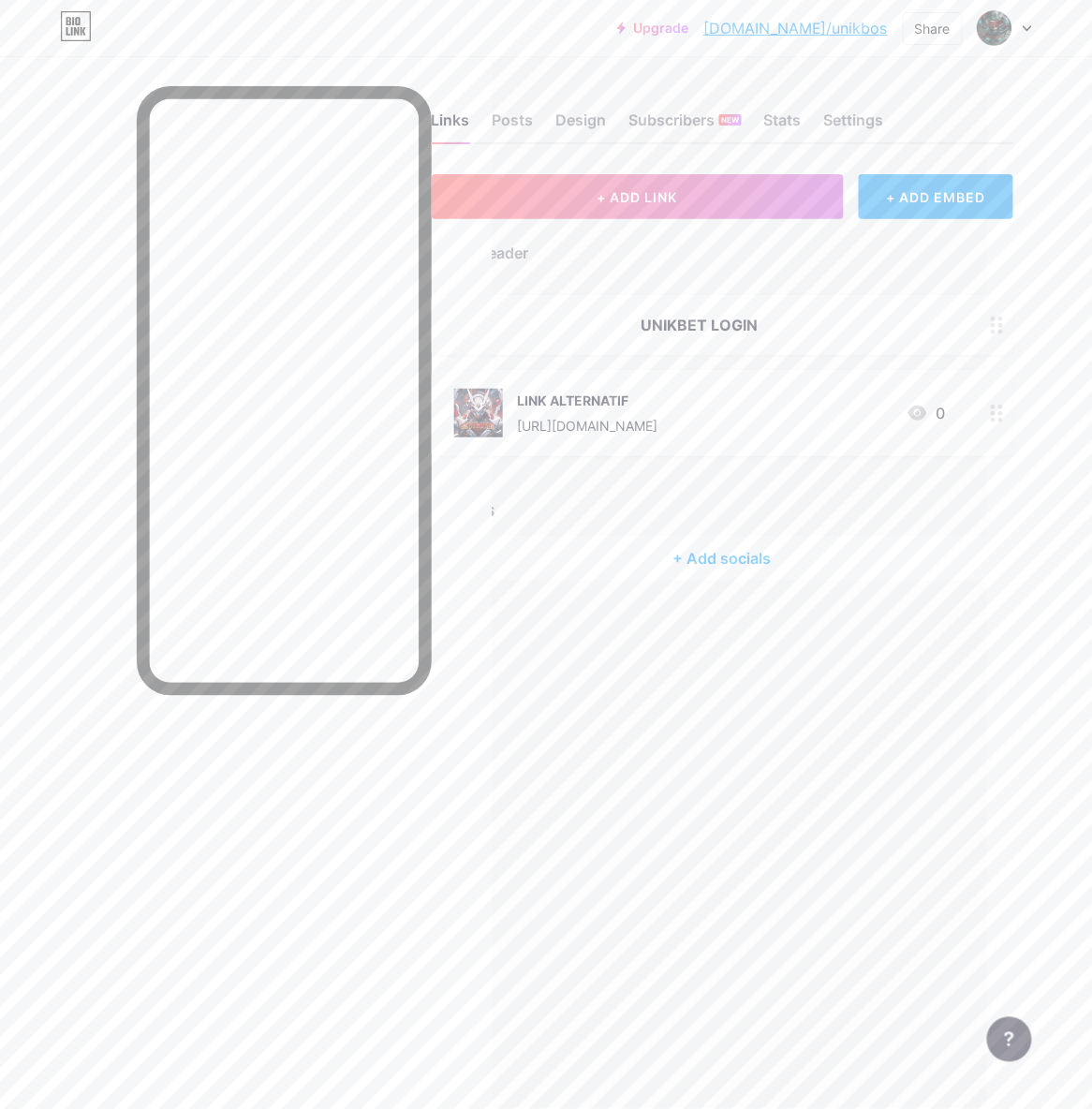
scroll to position [0, 112]
click at [833, 32] on link "bio.link/unikbos" at bounding box center [796, 28] width 184 height 22
